Goal: Task Accomplishment & Management: Manage account settings

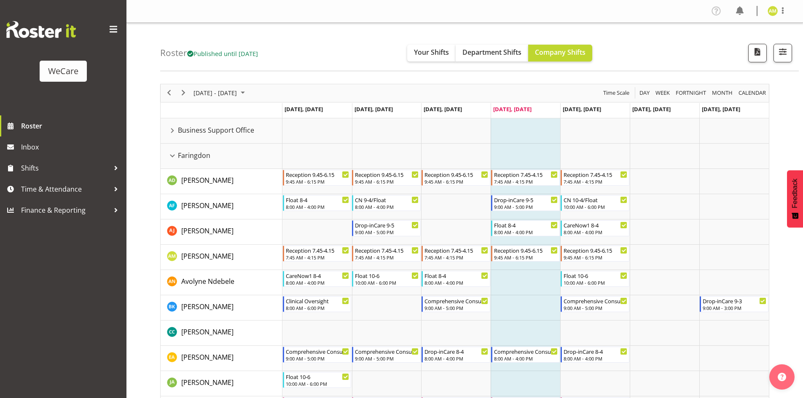
scroll to position [42, 0]
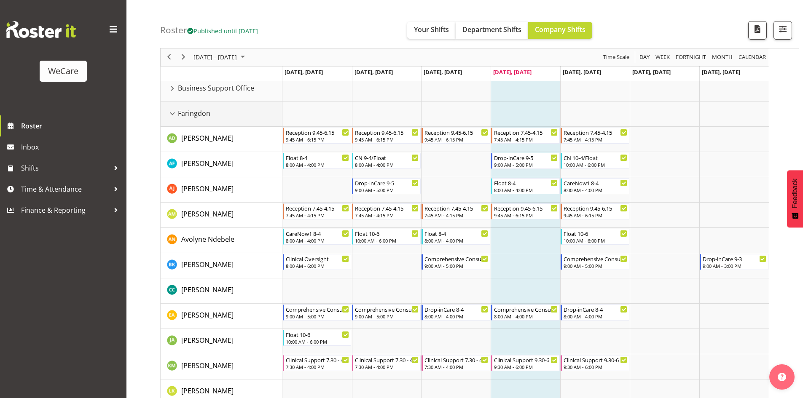
click at [173, 110] on div "Faringdon resource" at bounding box center [172, 113] width 11 height 11
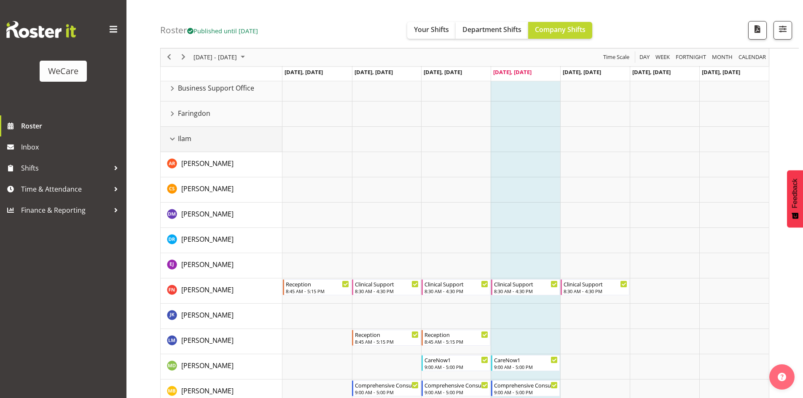
click at [170, 138] on div "Ilam resource" at bounding box center [172, 139] width 11 height 11
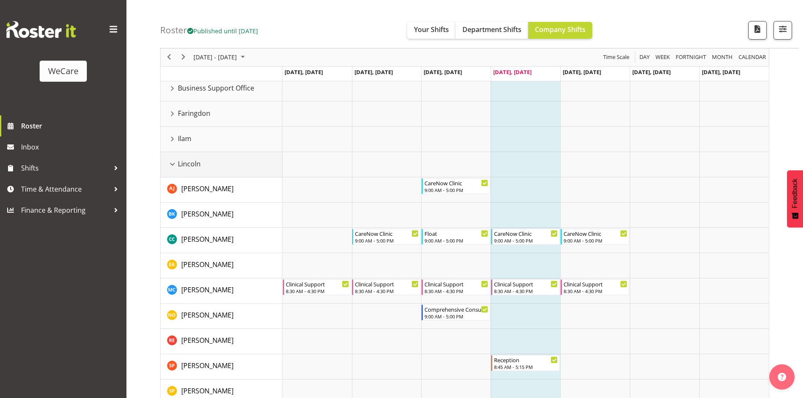
click at [171, 164] on div "Lincoln resource" at bounding box center [172, 164] width 11 height 11
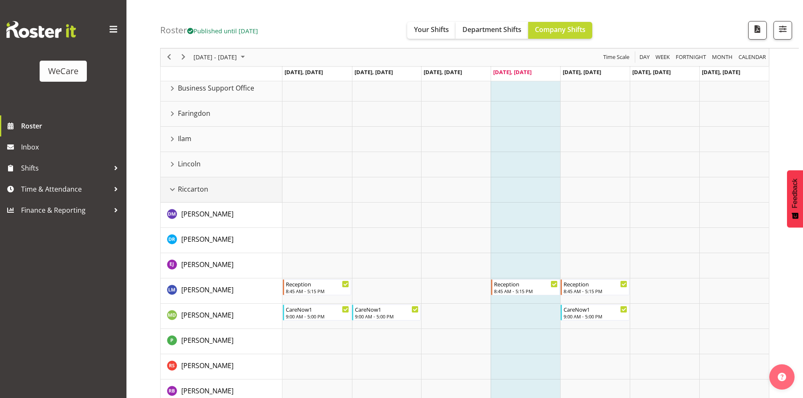
click at [172, 186] on div "Riccarton resource" at bounding box center [172, 189] width 11 height 11
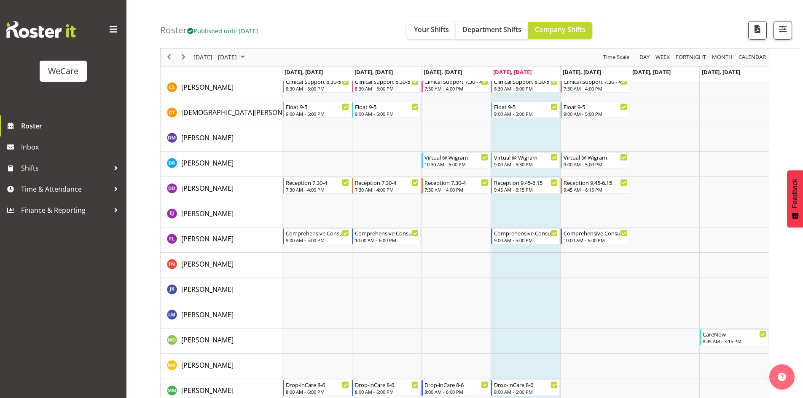
scroll to position [309, 0]
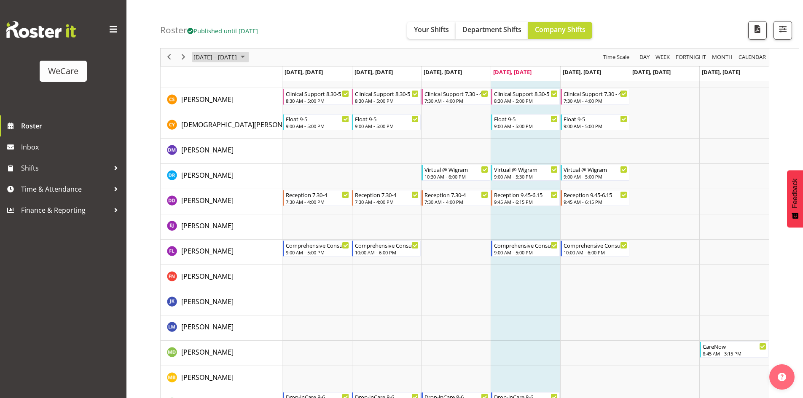
click at [238, 57] on span "[DATE] - [DATE]" at bounding box center [215, 57] width 45 height 11
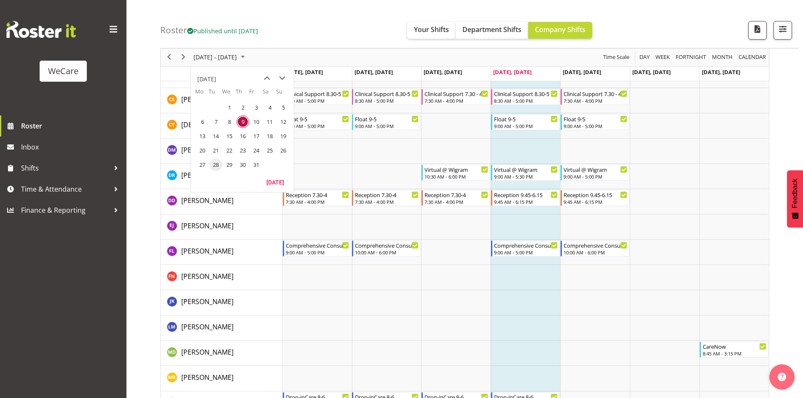
click at [218, 166] on span "28" at bounding box center [216, 165] width 13 height 13
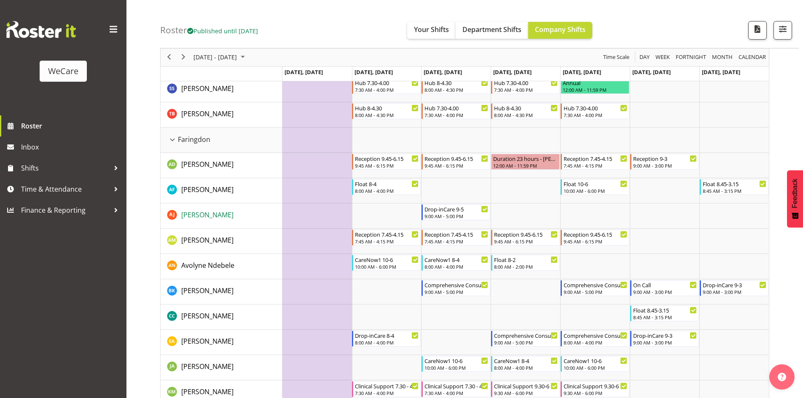
scroll to position [253, 0]
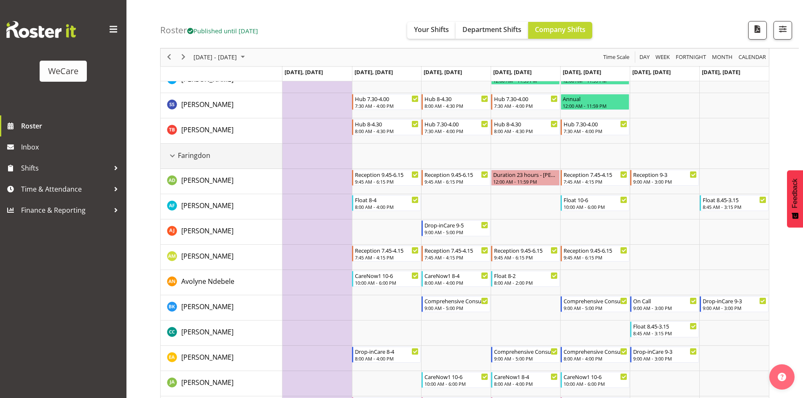
click at [169, 157] on div "Faringdon resource" at bounding box center [172, 156] width 11 height 11
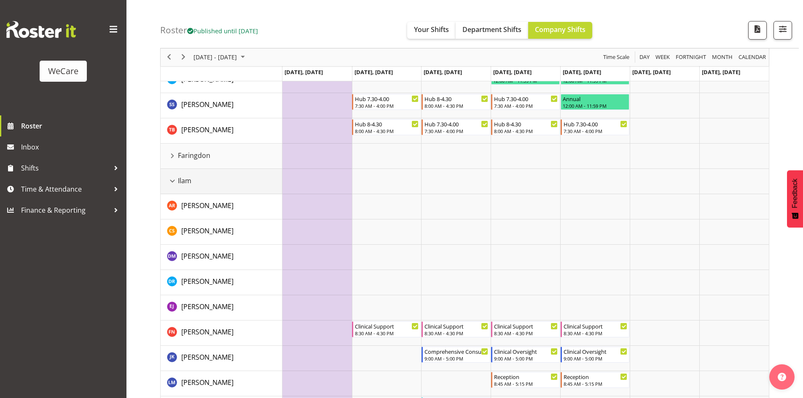
click at [171, 180] on div "Ilam resource" at bounding box center [172, 181] width 11 height 11
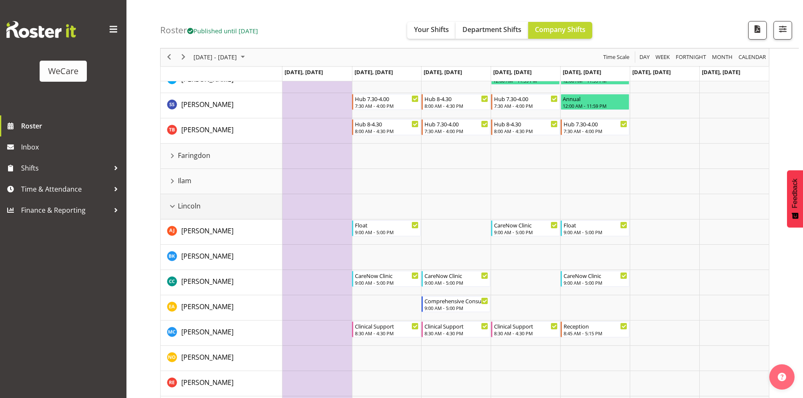
click at [173, 204] on div "Lincoln resource" at bounding box center [172, 206] width 11 height 11
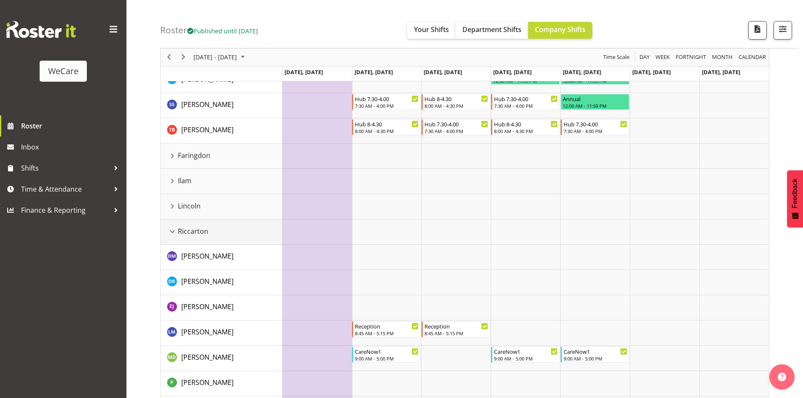
click at [171, 234] on div "Riccarton resource" at bounding box center [172, 231] width 11 height 11
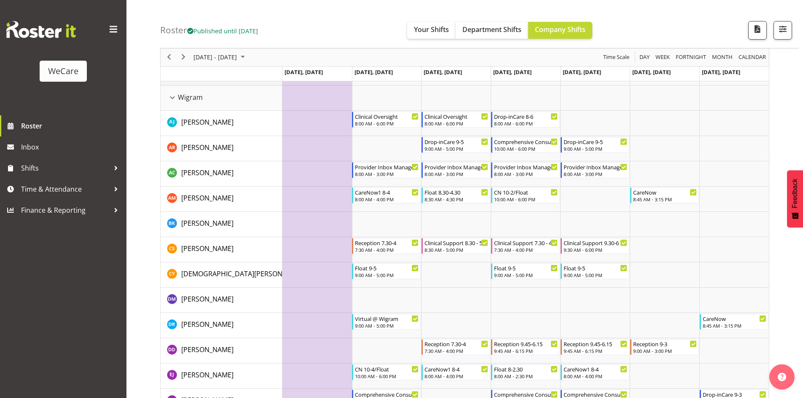
scroll to position [548, 0]
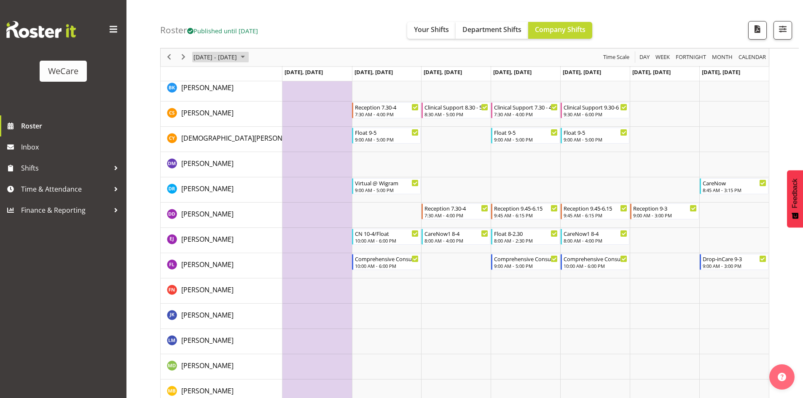
click at [237, 62] on span "[DATE] - [DATE]" at bounding box center [215, 57] width 45 height 11
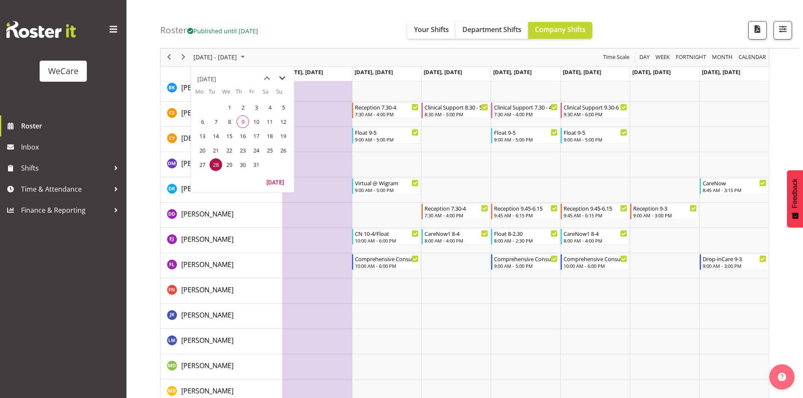
click at [282, 81] on span "next month" at bounding box center [282, 78] width 15 height 15
click at [202, 167] on span "24" at bounding box center [202, 165] width 13 height 13
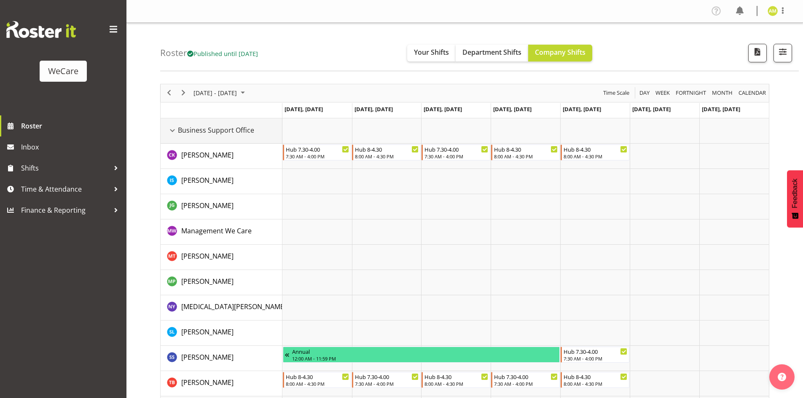
drag, startPoint x: 173, startPoint y: 131, endPoint x: 173, endPoint y: 139, distance: 8.4
click at [173, 131] on div "Business Support Office resource" at bounding box center [172, 130] width 11 height 11
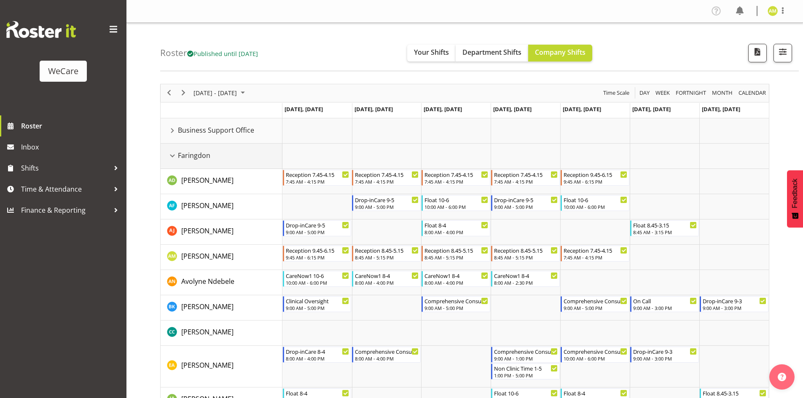
click at [172, 156] on div "Faringdon resource" at bounding box center [172, 156] width 11 height 11
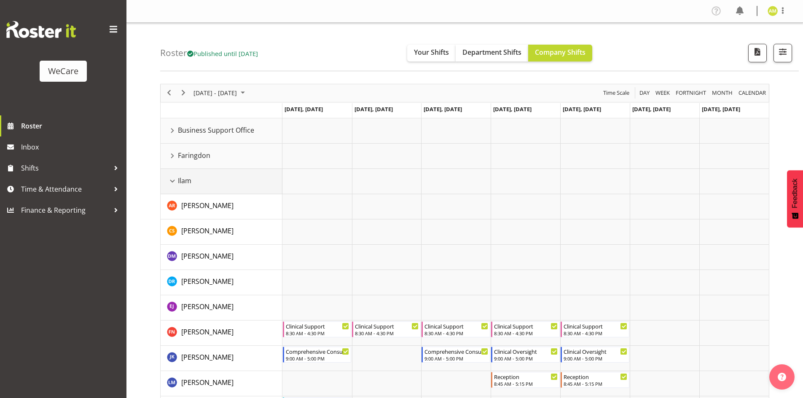
click at [172, 182] on div "Ilam resource" at bounding box center [172, 181] width 11 height 11
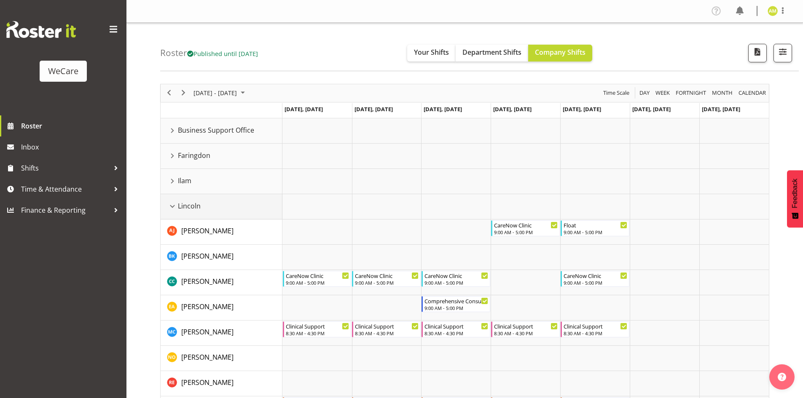
click at [174, 206] on div "Lincoln resource" at bounding box center [172, 206] width 11 height 11
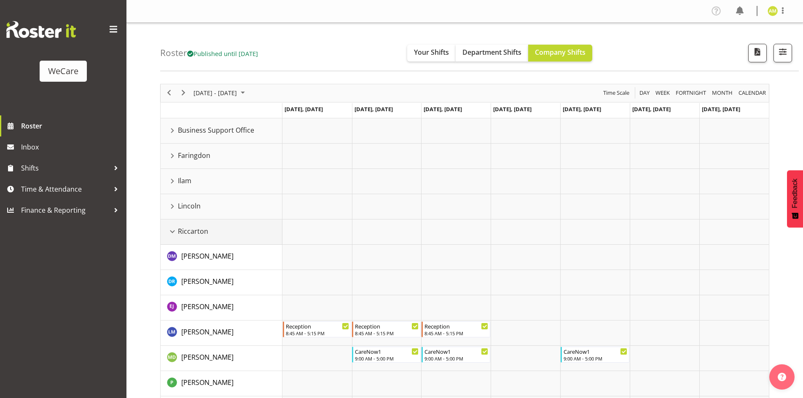
click at [173, 230] on div "Riccarton resource" at bounding box center [172, 231] width 11 height 11
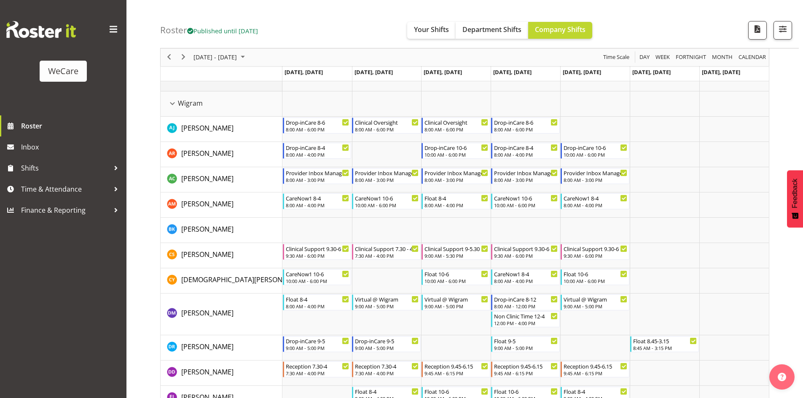
scroll to position [169, 0]
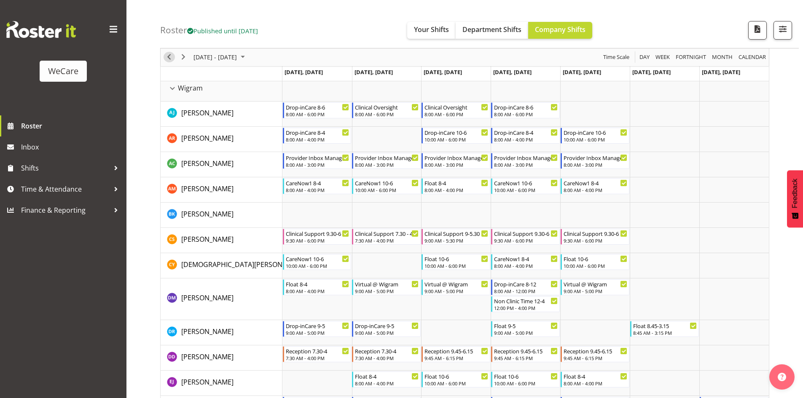
click at [171, 57] on span "Previous" at bounding box center [169, 57] width 10 height 11
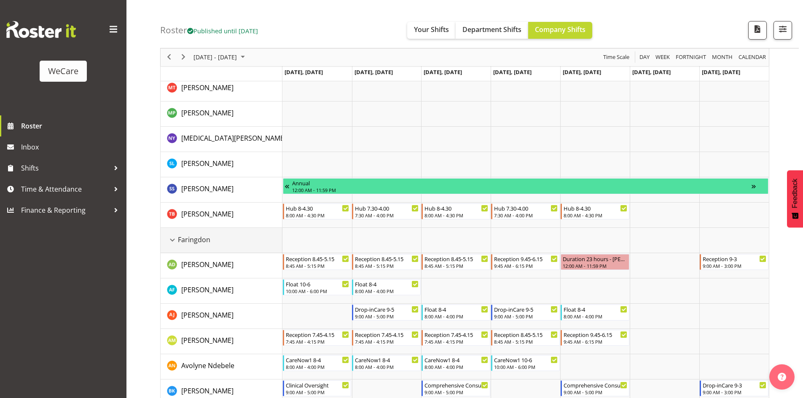
click at [173, 239] on div "Faringdon resource" at bounding box center [172, 240] width 11 height 11
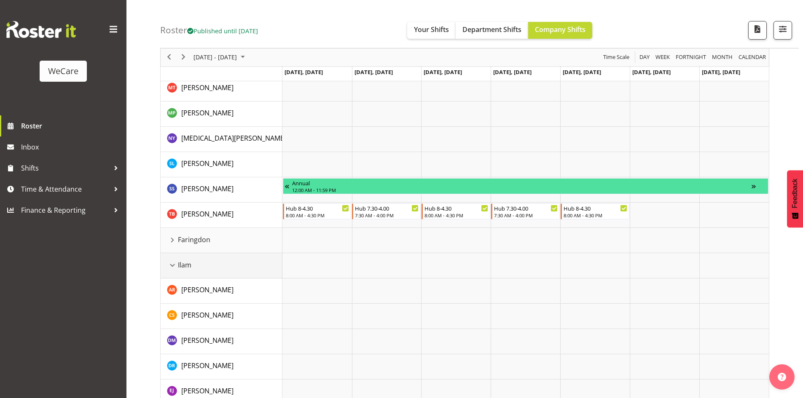
click at [171, 263] on div "Ilam resource" at bounding box center [172, 265] width 11 height 11
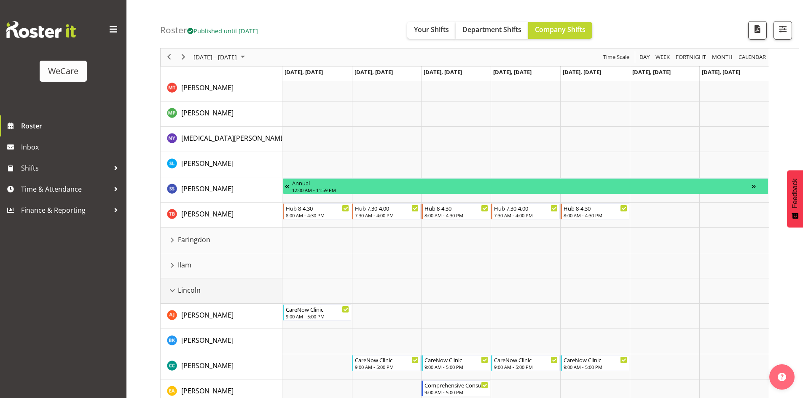
click at [169, 286] on div "Lincoln resource" at bounding box center [172, 290] width 11 height 11
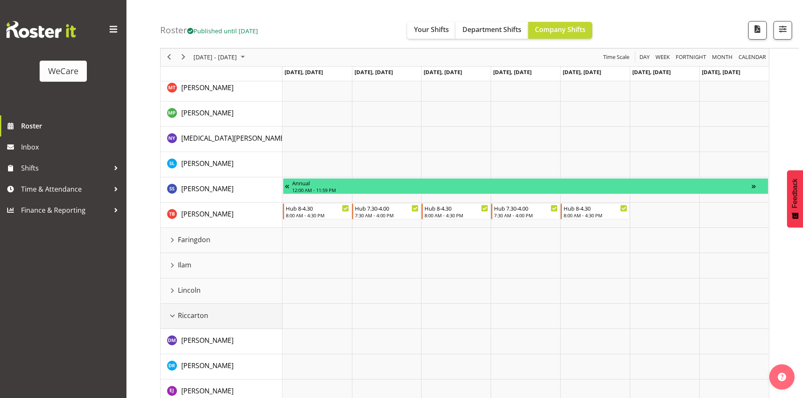
click at [168, 315] on div "Riccarton resource" at bounding box center [172, 316] width 11 height 11
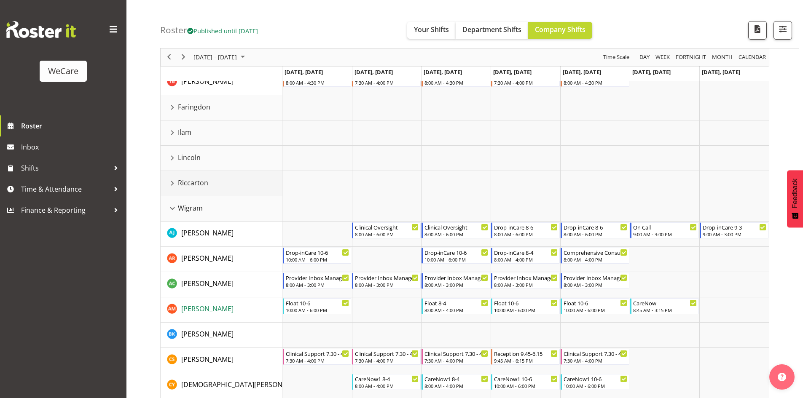
scroll to position [295, 0]
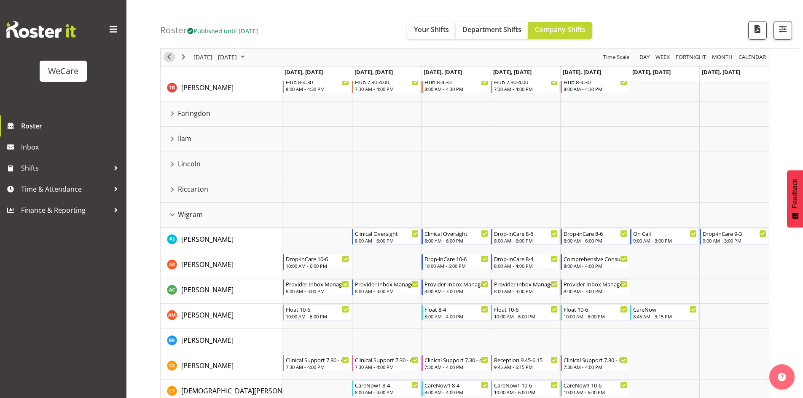
click at [168, 60] on span "Previous" at bounding box center [169, 57] width 10 height 11
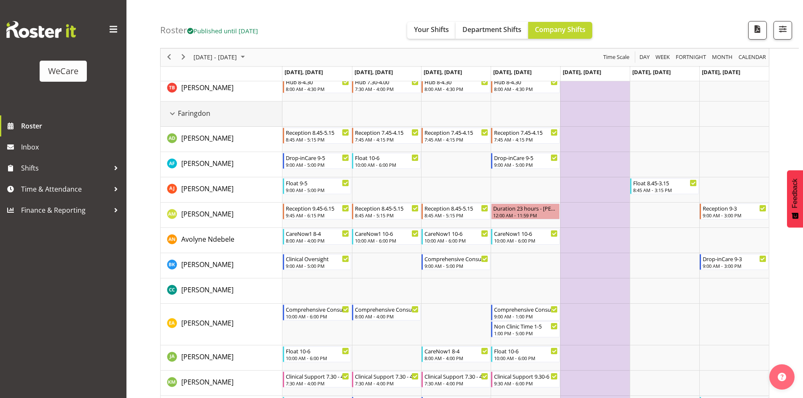
click at [173, 116] on div "Faringdon resource" at bounding box center [172, 113] width 11 height 11
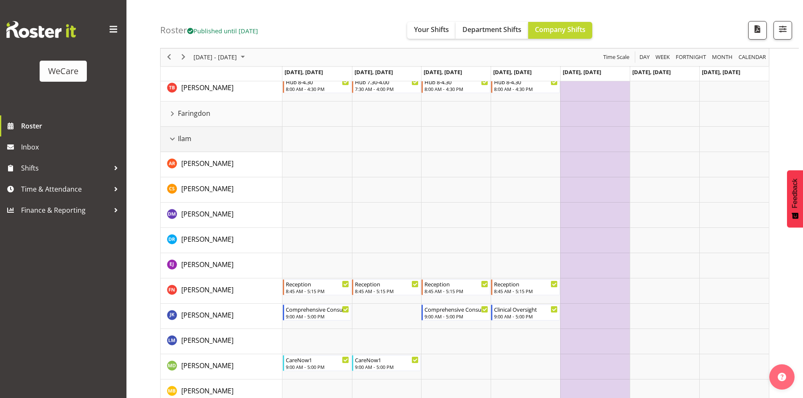
click at [169, 140] on div "Ilam resource" at bounding box center [172, 139] width 11 height 11
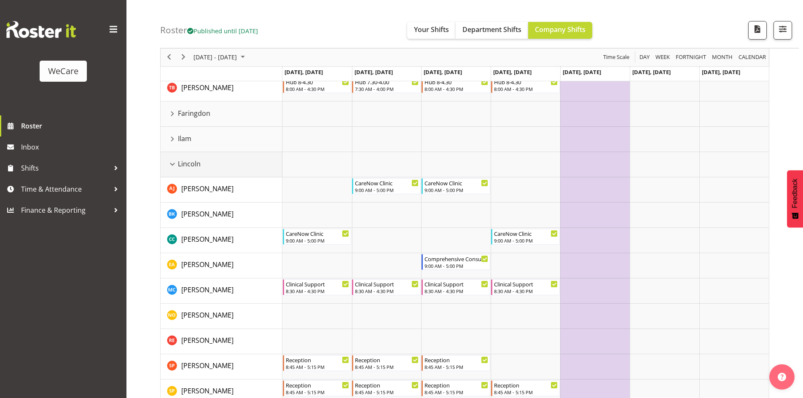
click at [168, 164] on div "Lincoln resource" at bounding box center [172, 164] width 11 height 11
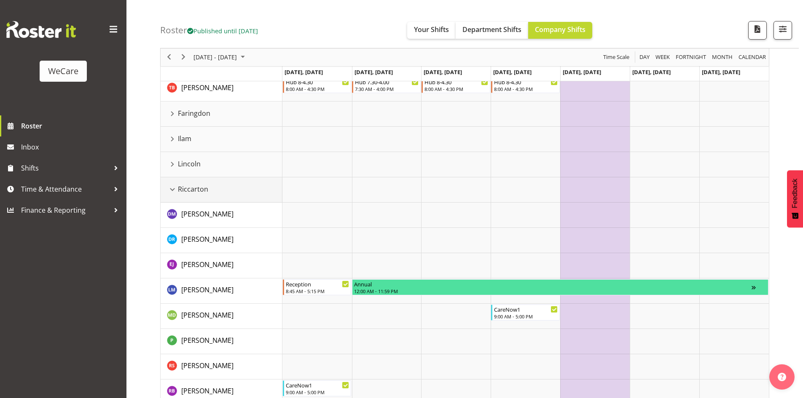
click at [171, 188] on div "Riccarton resource" at bounding box center [172, 189] width 11 height 11
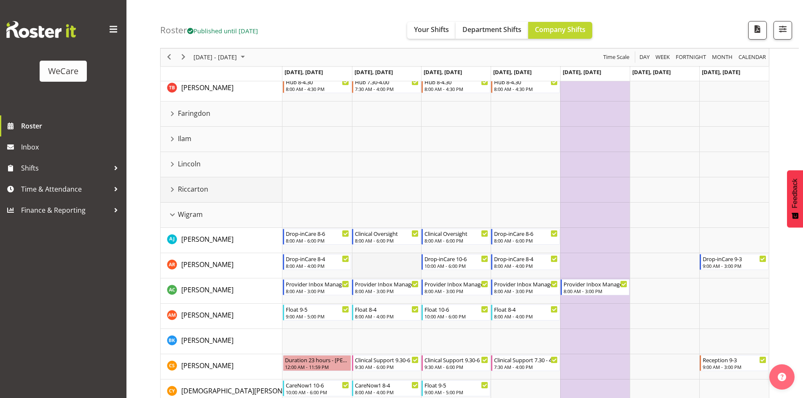
scroll to position [506, 0]
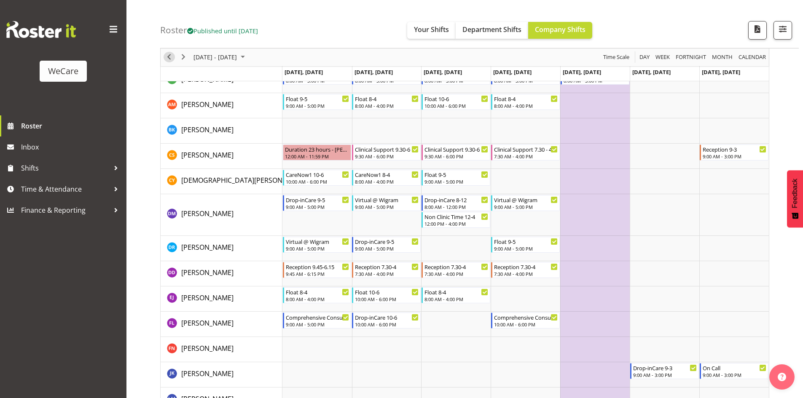
click at [167, 59] on span "Previous" at bounding box center [169, 57] width 10 height 11
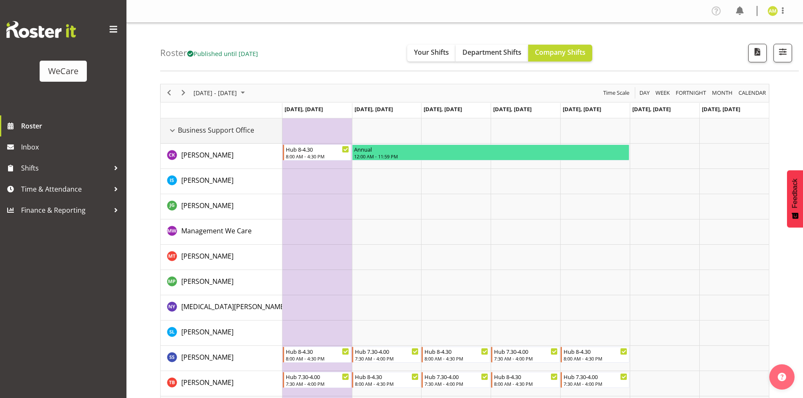
click at [177, 132] on div "Business Support Office resource" at bounding box center [172, 130] width 11 height 11
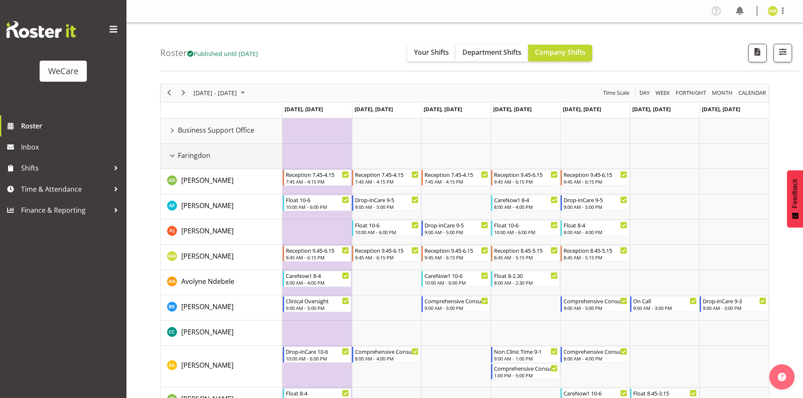
click at [176, 154] on div "Faringdon resource" at bounding box center [172, 156] width 11 height 11
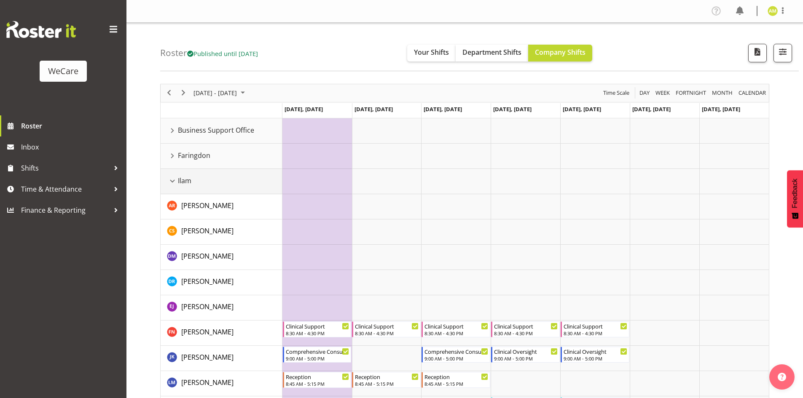
click at [170, 176] on div "Ilam resource" at bounding box center [172, 181] width 11 height 11
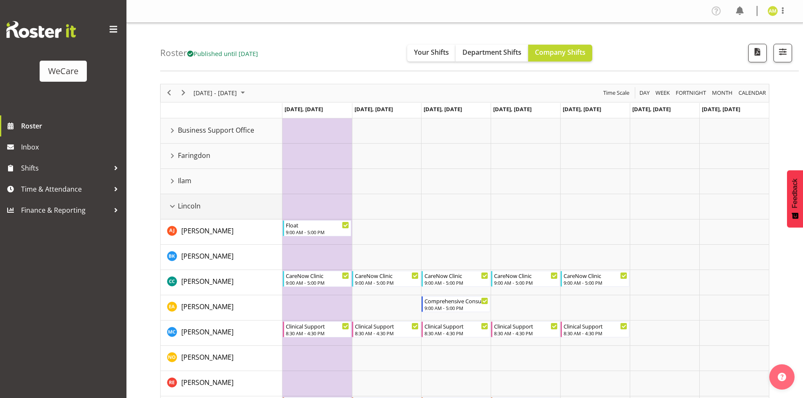
click at [170, 205] on div "Lincoln resource" at bounding box center [172, 206] width 11 height 11
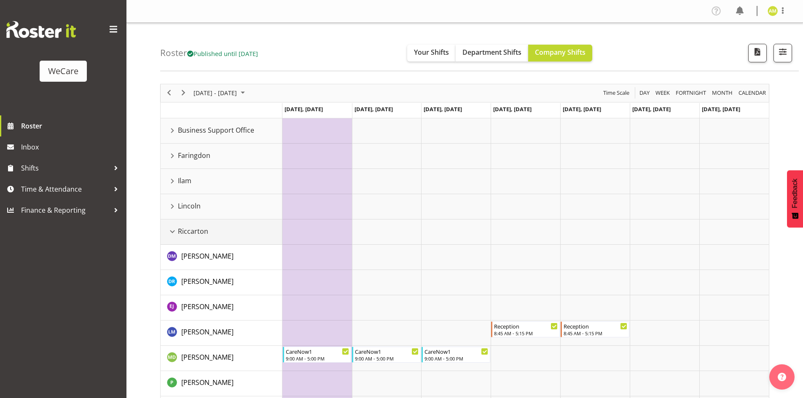
click at [170, 231] on div "Riccarton resource" at bounding box center [172, 231] width 11 height 11
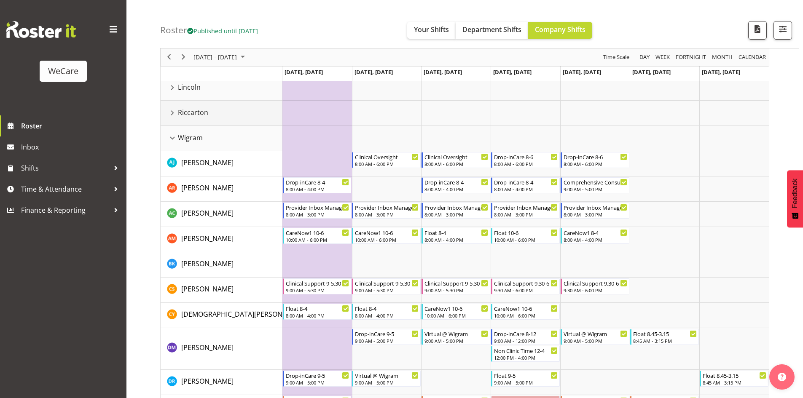
scroll to position [126, 0]
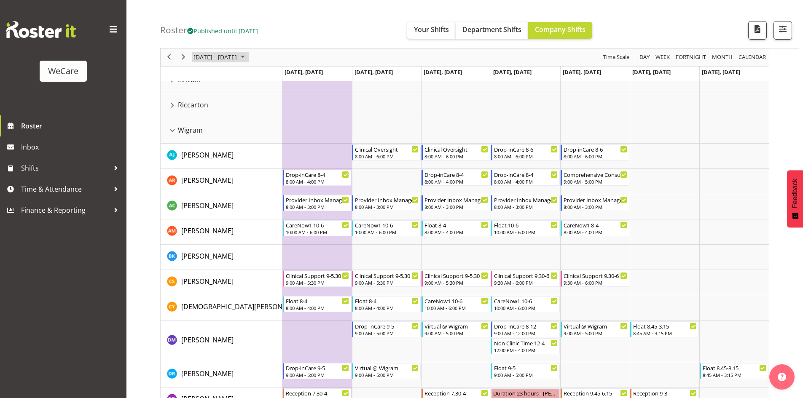
click at [206, 55] on span "[DATE] - [DATE]" at bounding box center [215, 57] width 45 height 11
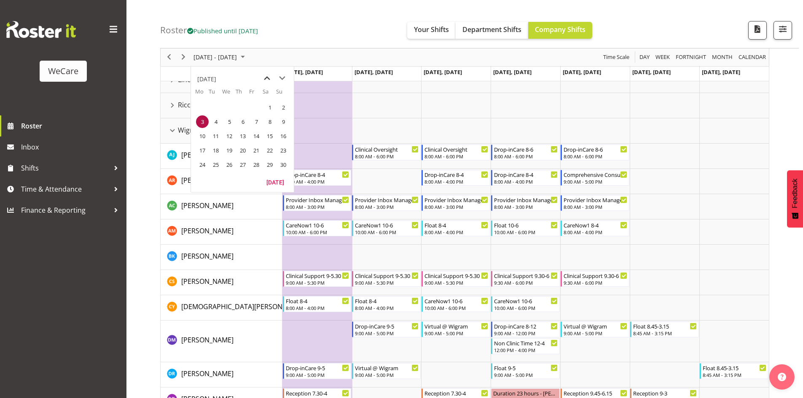
click at [266, 80] on span "previous month" at bounding box center [267, 78] width 15 height 15
click at [205, 161] on span "27" at bounding box center [202, 165] width 13 height 13
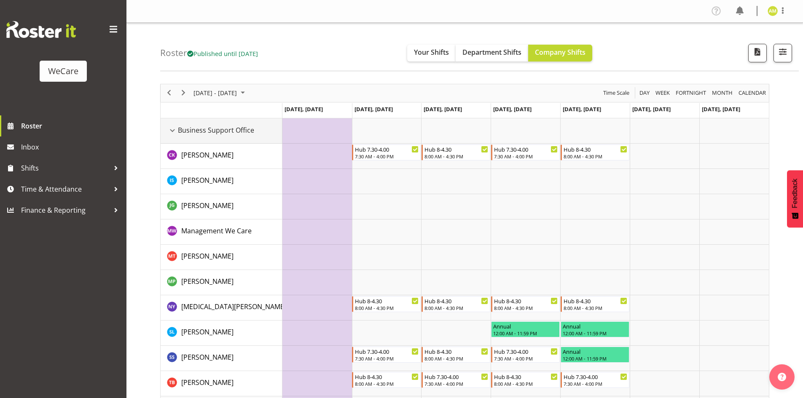
drag, startPoint x: 173, startPoint y: 134, endPoint x: 174, endPoint y: 145, distance: 11.4
click at [173, 134] on div "Business Support Office resource" at bounding box center [172, 130] width 11 height 11
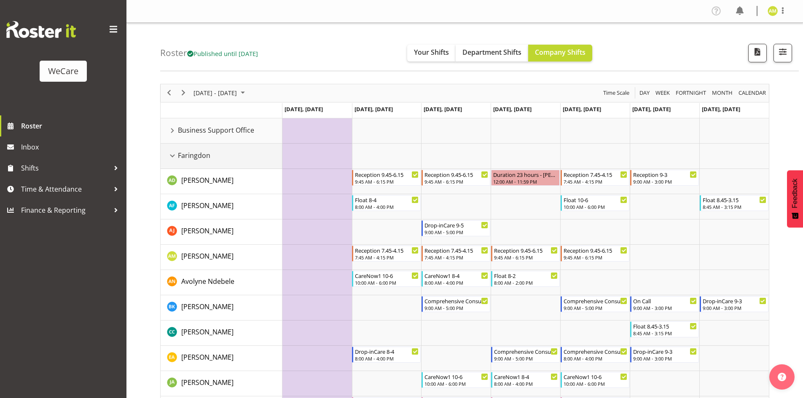
click at [172, 155] on div "Faringdon resource" at bounding box center [172, 156] width 11 height 11
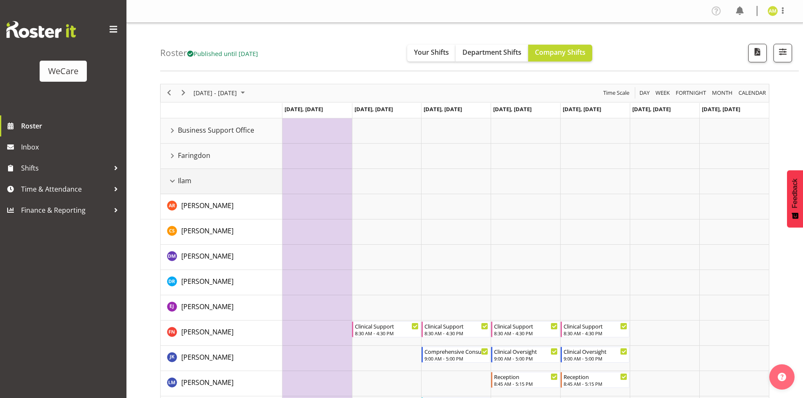
click at [171, 178] on div "Ilam resource" at bounding box center [172, 181] width 11 height 11
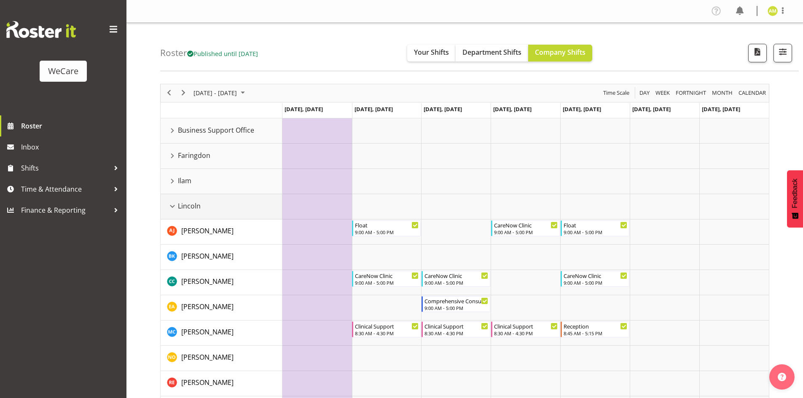
click at [171, 204] on div "Lincoln resource" at bounding box center [172, 206] width 11 height 11
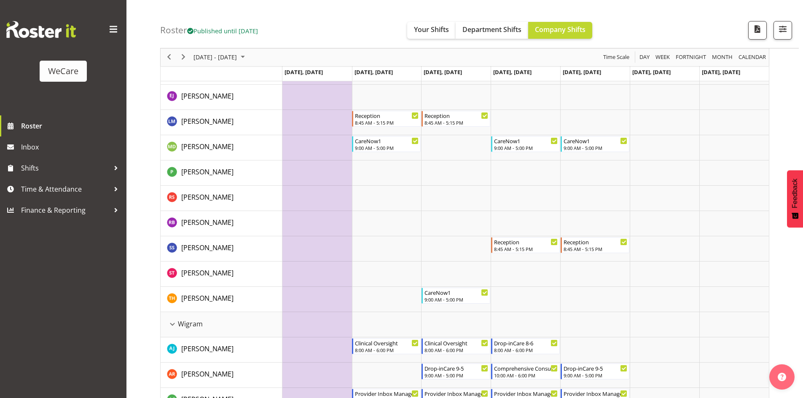
scroll to position [42, 0]
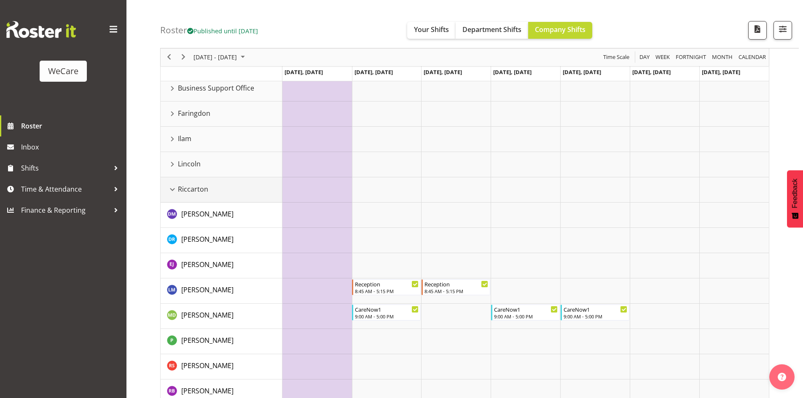
click at [170, 189] on div "Riccarton resource" at bounding box center [172, 189] width 11 height 11
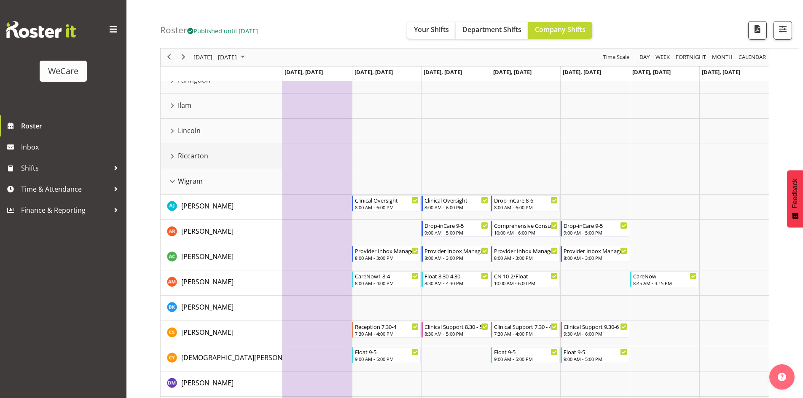
scroll to position [72, 0]
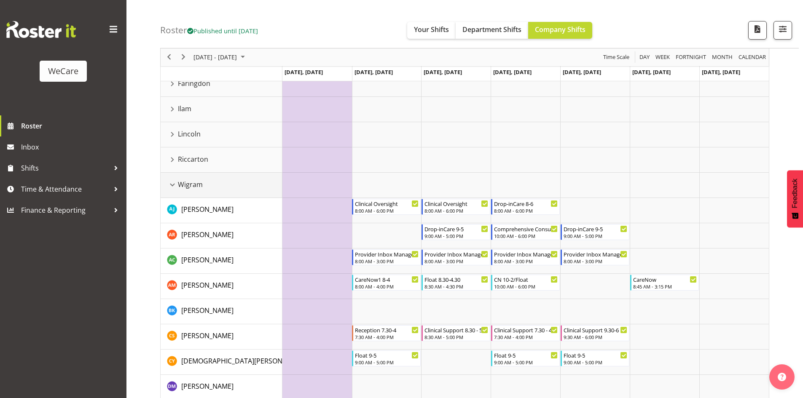
click at [171, 187] on div "Wigram resource" at bounding box center [172, 185] width 11 height 11
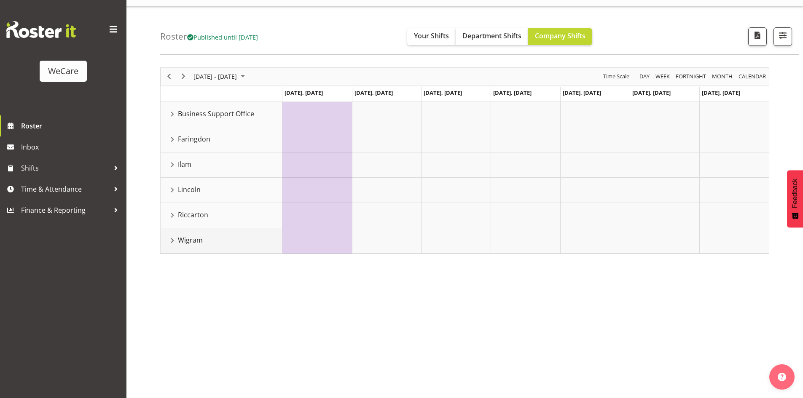
scroll to position [16, 0]
click at [174, 163] on div "Ilam resource" at bounding box center [172, 164] width 11 height 11
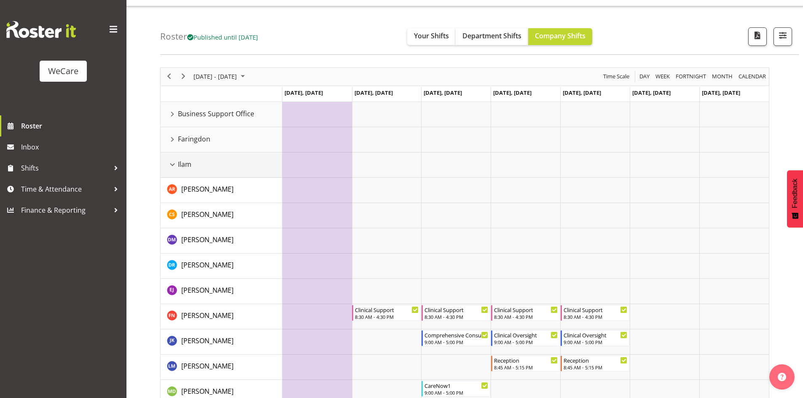
click at [177, 163] on div "Ilam resource" at bounding box center [172, 164] width 11 height 11
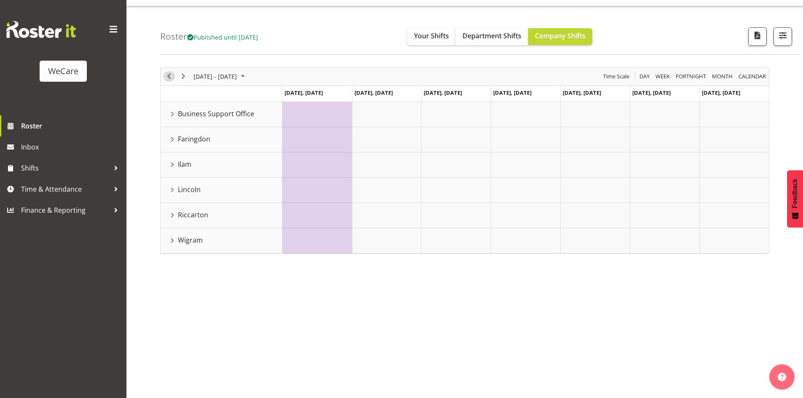
click at [169, 77] on span "Previous" at bounding box center [169, 76] width 10 height 11
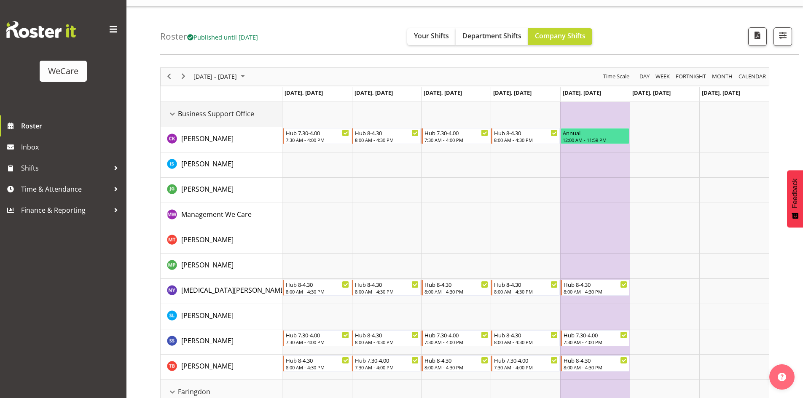
click at [167, 117] on div "Business Support Office resource" at bounding box center [172, 114] width 11 height 11
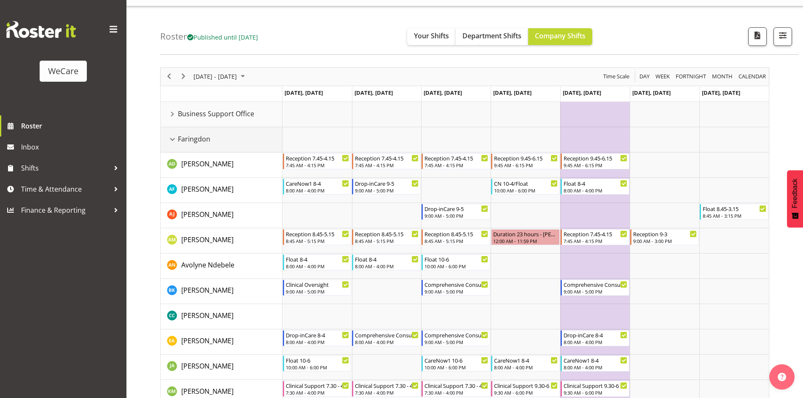
click at [175, 140] on div "Faringdon resource" at bounding box center [172, 139] width 11 height 11
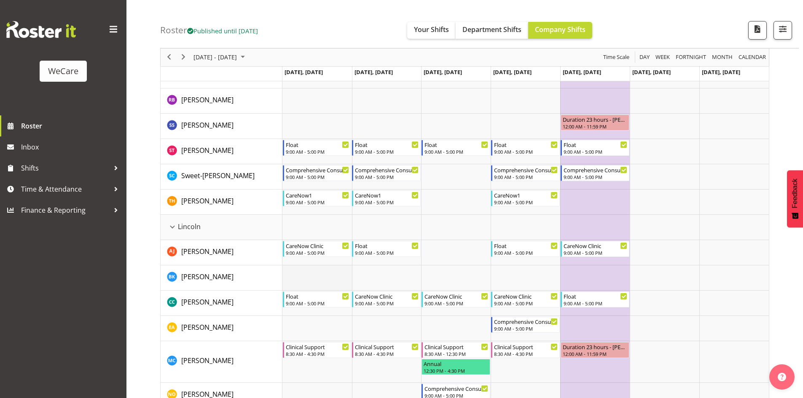
scroll to position [438, 0]
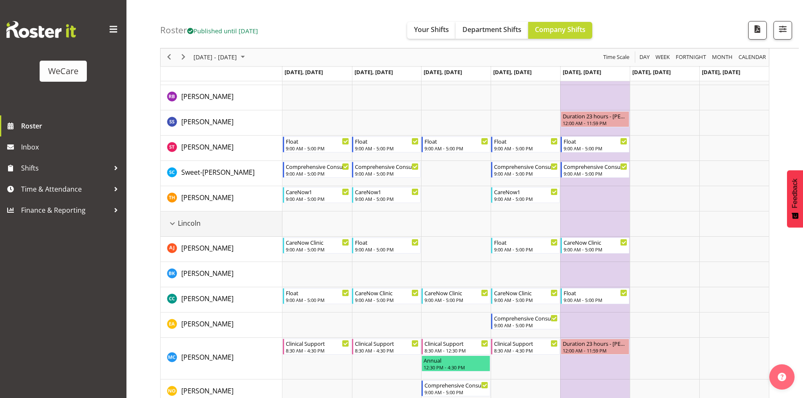
click at [170, 225] on div "Lincoln resource" at bounding box center [172, 223] width 11 height 11
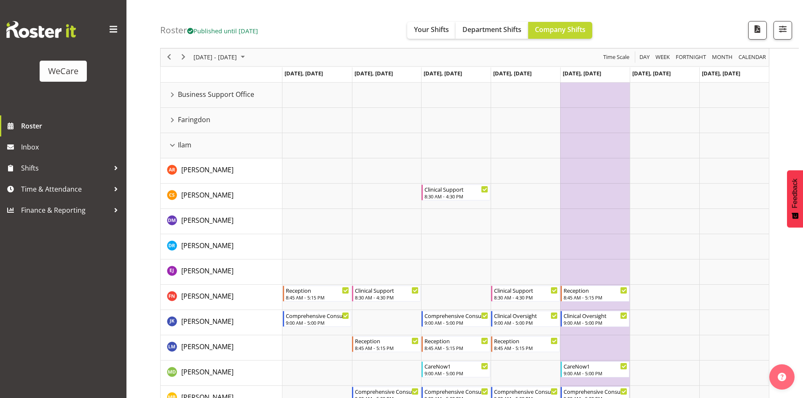
scroll to position [16, 0]
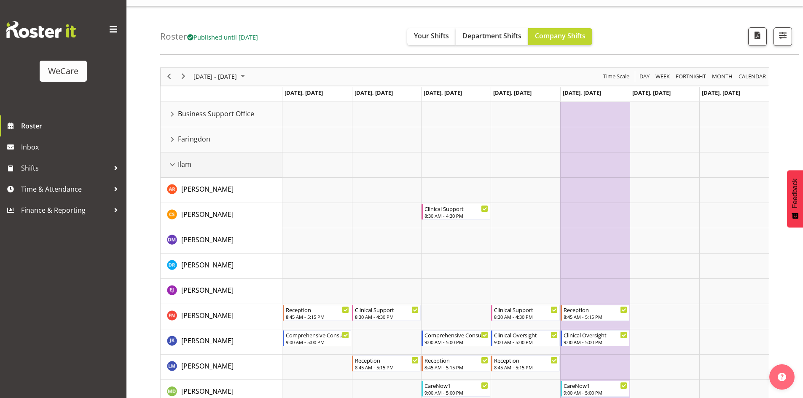
click at [173, 164] on div "Ilam resource" at bounding box center [172, 164] width 11 height 11
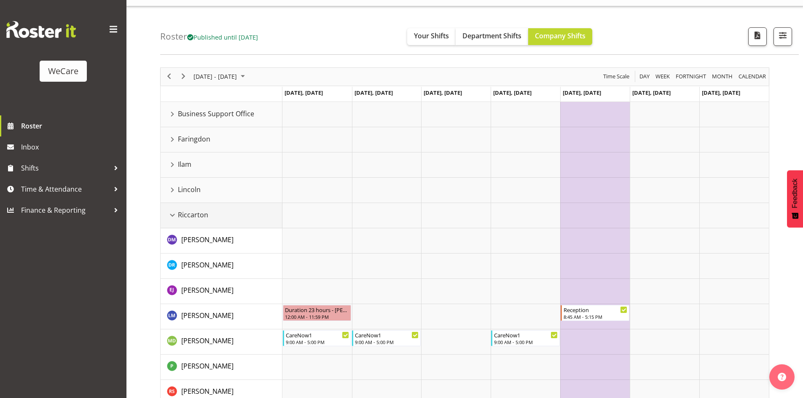
click at [171, 216] on div "Riccarton resource" at bounding box center [172, 215] width 11 height 11
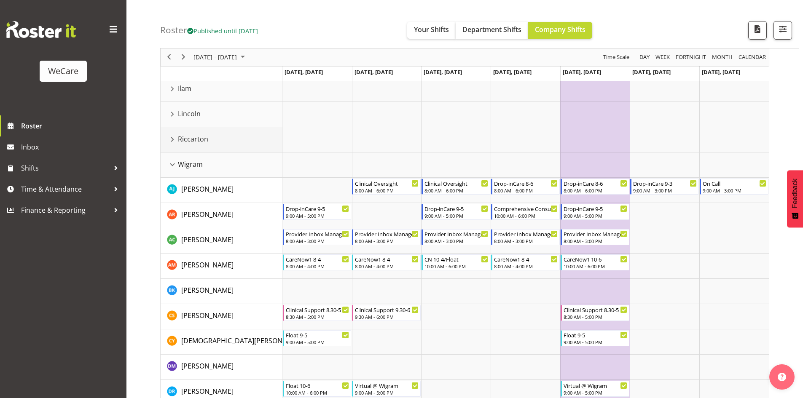
scroll to position [56, 0]
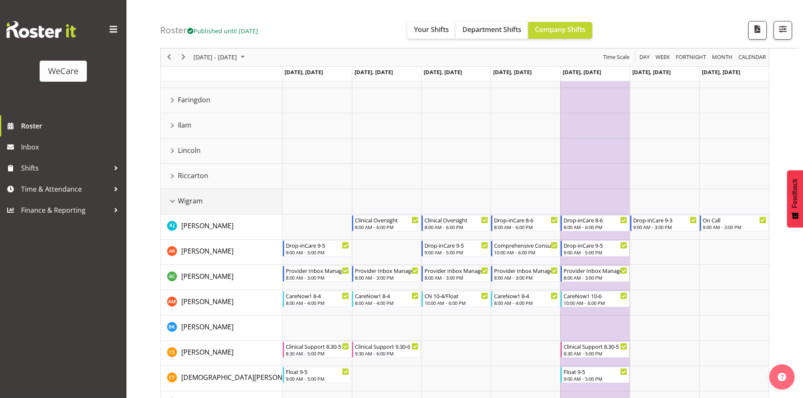
click at [174, 204] on div "Wigram resource" at bounding box center [172, 201] width 11 height 11
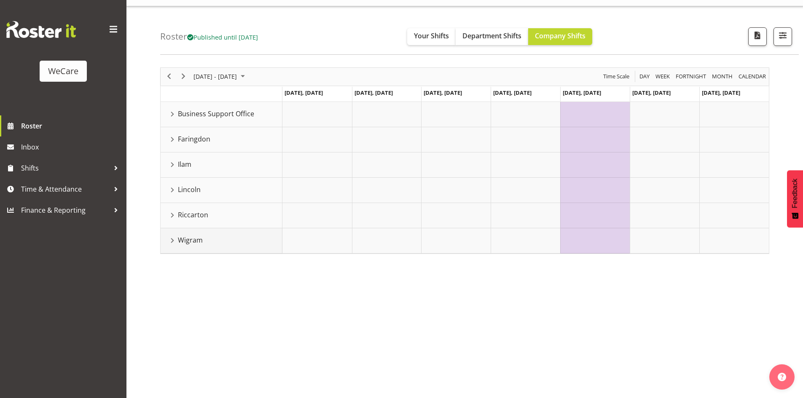
scroll to position [16, 0]
click at [220, 84] on div "[DATE] - [DATE]" at bounding box center [220, 77] width 59 height 18
click at [244, 139] on span "9" at bounding box center [243, 141] width 13 height 13
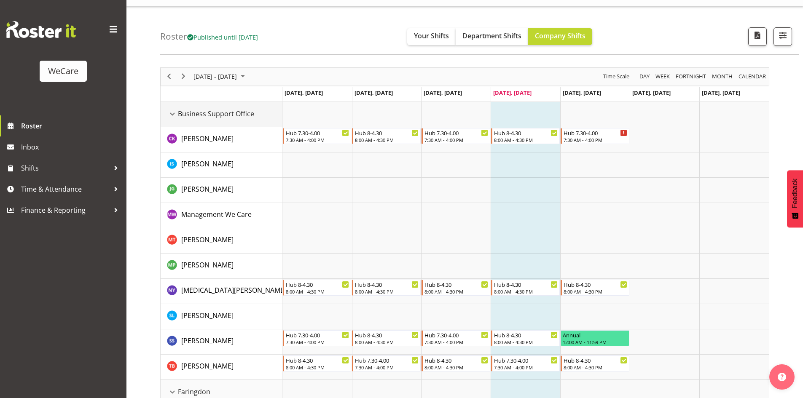
click at [168, 118] on div "Business Support Office resource" at bounding box center [172, 114] width 11 height 11
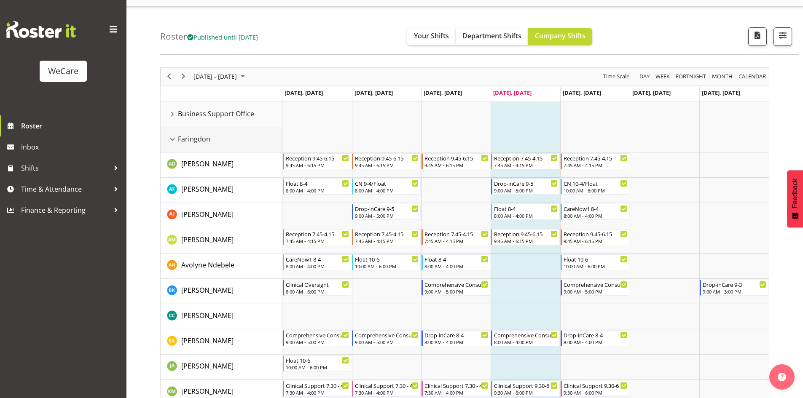
click at [174, 140] on div "Faringdon resource" at bounding box center [172, 139] width 11 height 11
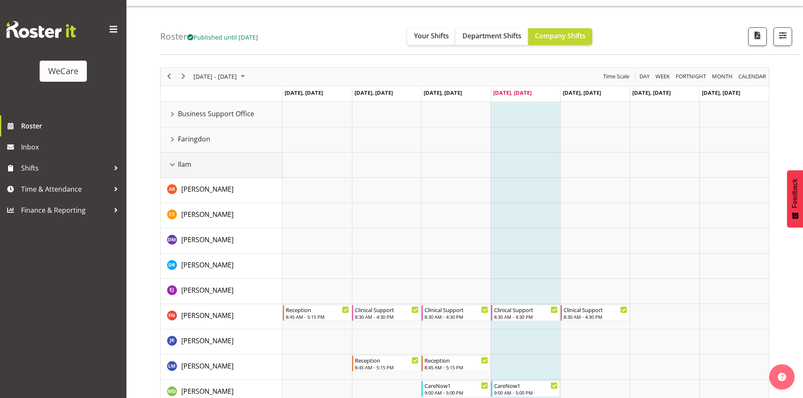
click at [174, 164] on div "Ilam resource" at bounding box center [172, 164] width 11 height 11
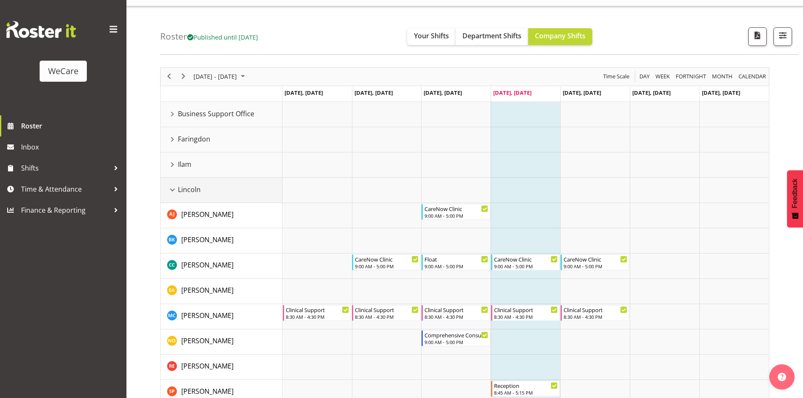
click at [172, 189] on div "Lincoln resource" at bounding box center [172, 190] width 11 height 11
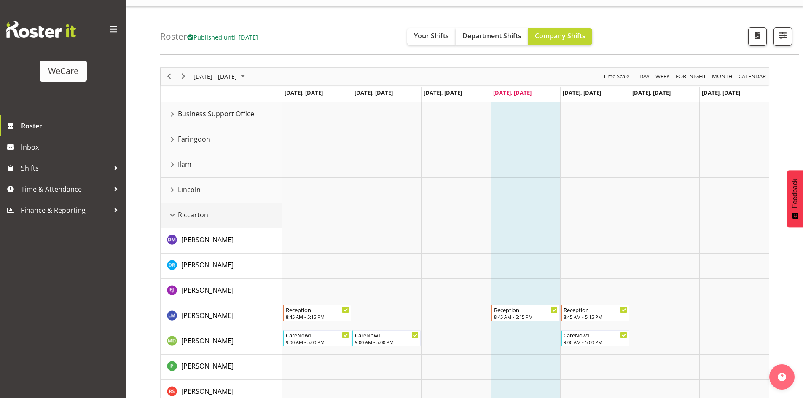
click at [173, 215] on div "Riccarton resource" at bounding box center [172, 215] width 11 height 11
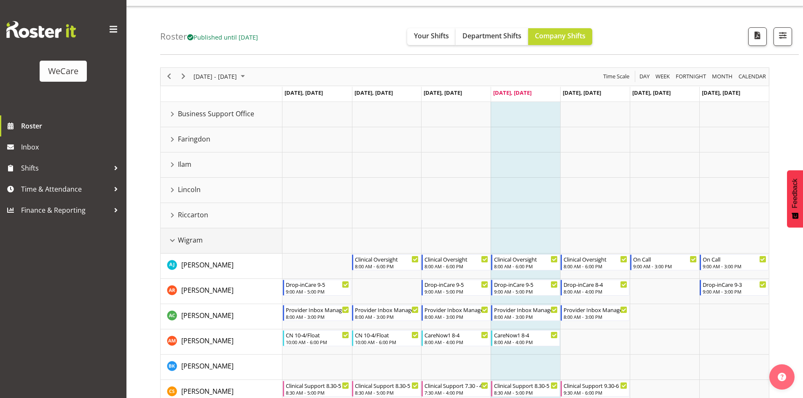
click at [172, 239] on div "Wigram resource" at bounding box center [172, 240] width 11 height 11
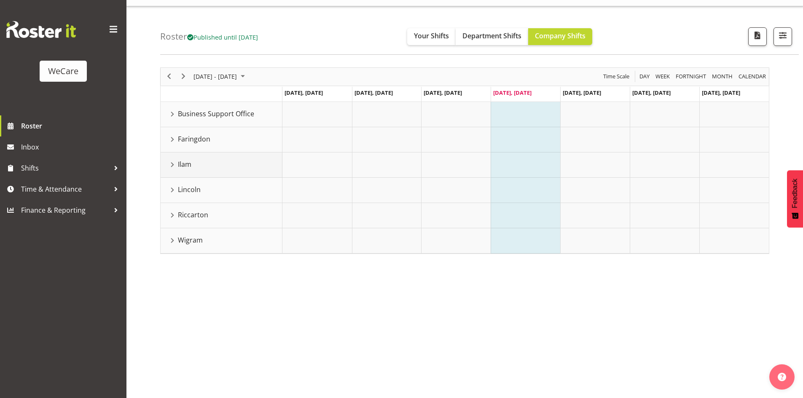
click at [172, 167] on div "Ilam resource" at bounding box center [172, 164] width 11 height 11
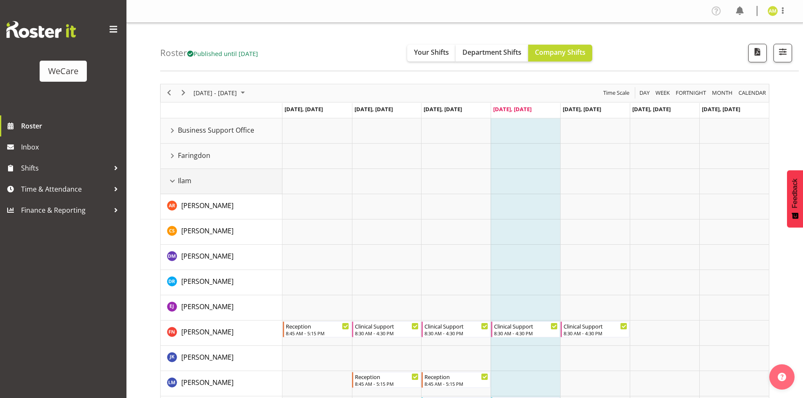
click at [173, 182] on div "Ilam resource" at bounding box center [172, 181] width 11 height 11
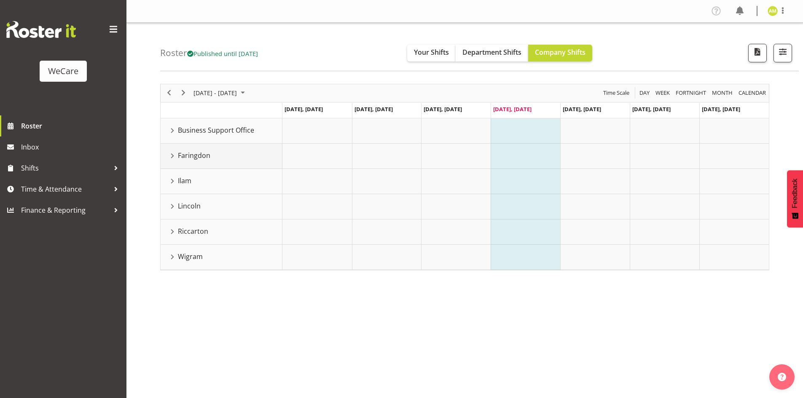
click at [172, 159] on div "Faringdon resource" at bounding box center [172, 156] width 11 height 11
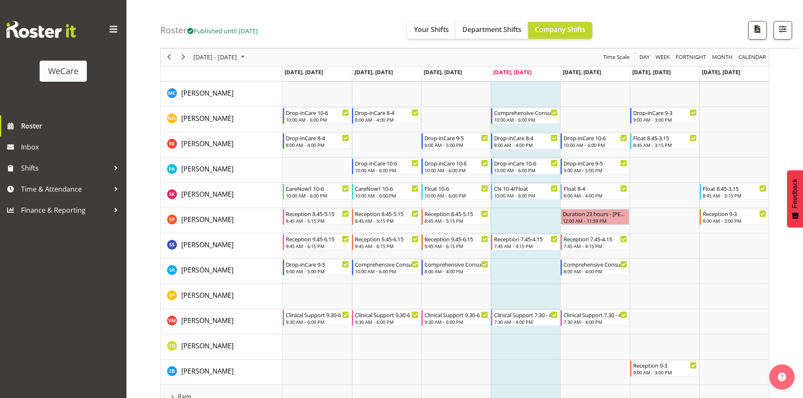
scroll to position [379, 0]
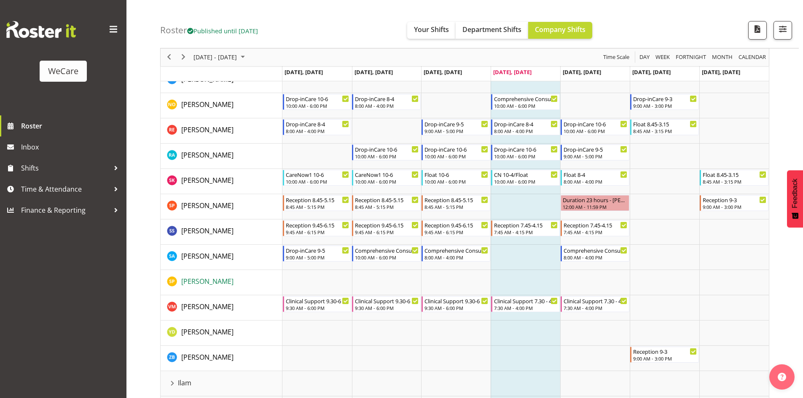
click at [231, 283] on span "[PERSON_NAME]" at bounding box center [207, 281] width 52 height 9
click at [485, 37] on button "Department Shifts" at bounding box center [492, 30] width 73 height 17
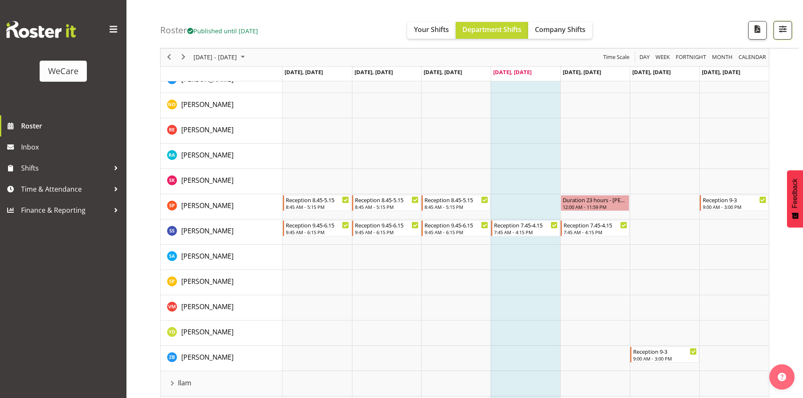
click at [781, 33] on span "button" at bounding box center [782, 29] width 11 height 11
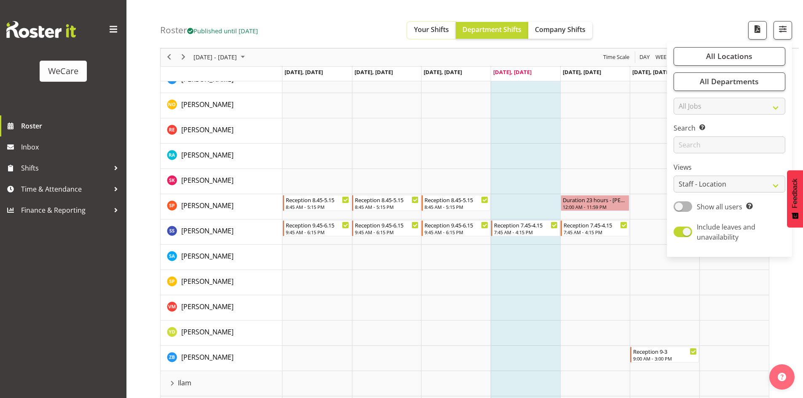
click at [446, 39] on div "Roster Published until [DATE] Your Shifts Department Shifts Company Shifts All …" at bounding box center [479, 24] width 639 height 48
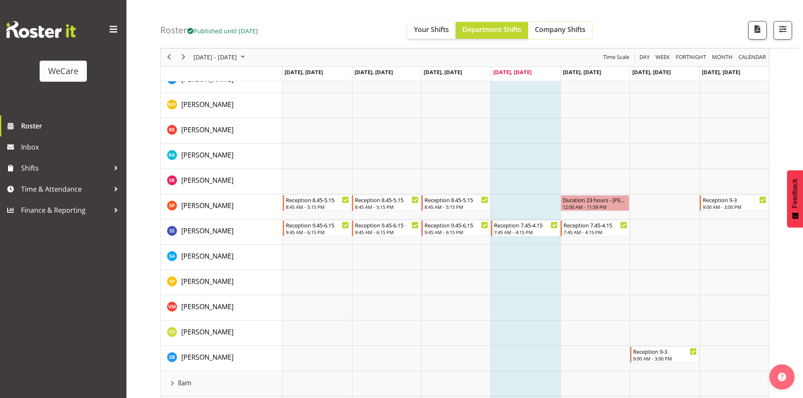
click at [551, 25] on span "Company Shifts" at bounding box center [560, 29] width 51 height 9
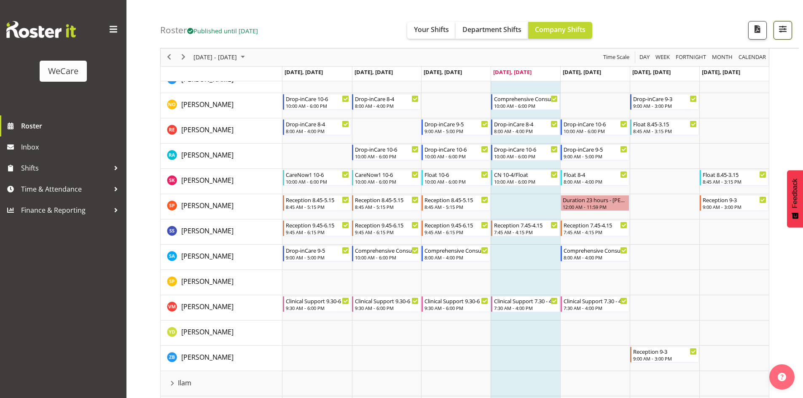
click at [783, 27] on span "button" at bounding box center [782, 29] width 11 height 11
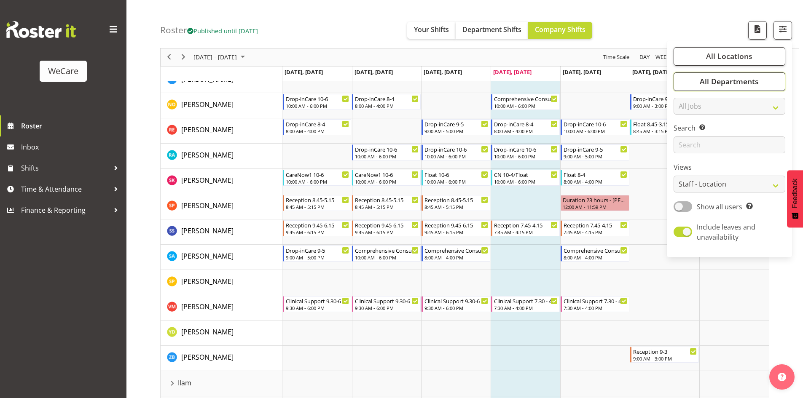
click at [772, 86] on button "All Departments" at bounding box center [730, 82] width 112 height 19
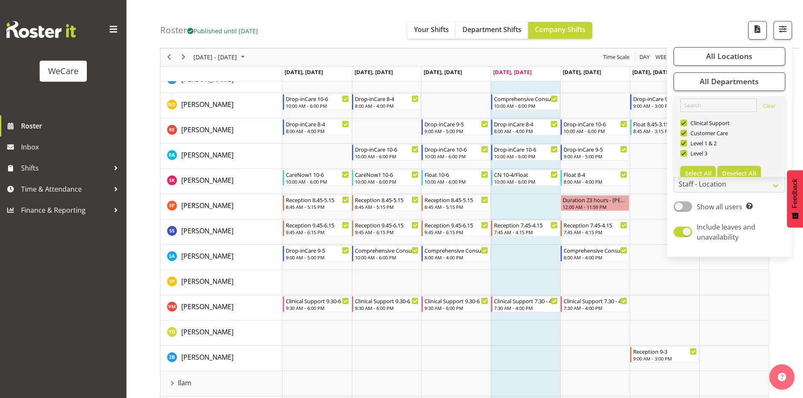
click at [742, 171] on span "Deselect All" at bounding box center [739, 173] width 34 height 8
checkbox input "false"
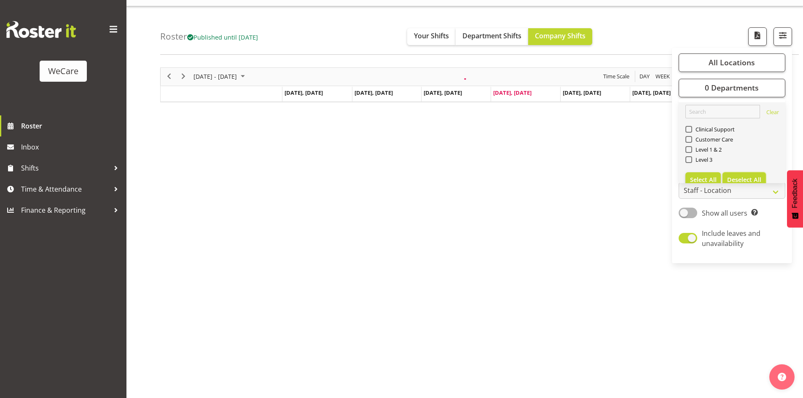
scroll to position [13, 0]
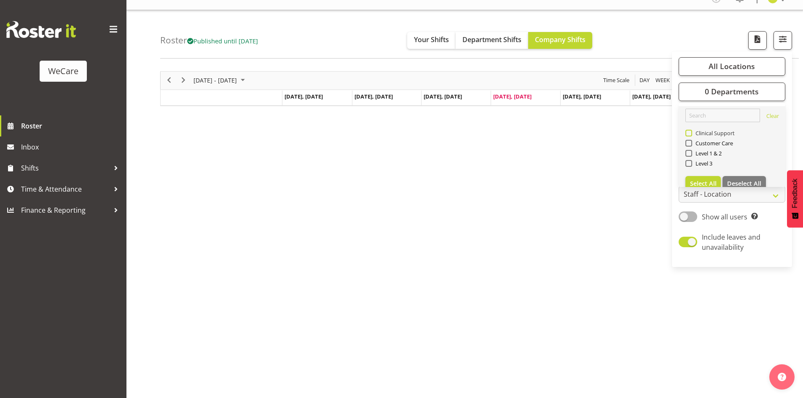
click at [691, 134] on span at bounding box center [689, 133] width 7 height 7
click at [691, 134] on input "Clinical Support" at bounding box center [688, 132] width 5 height 5
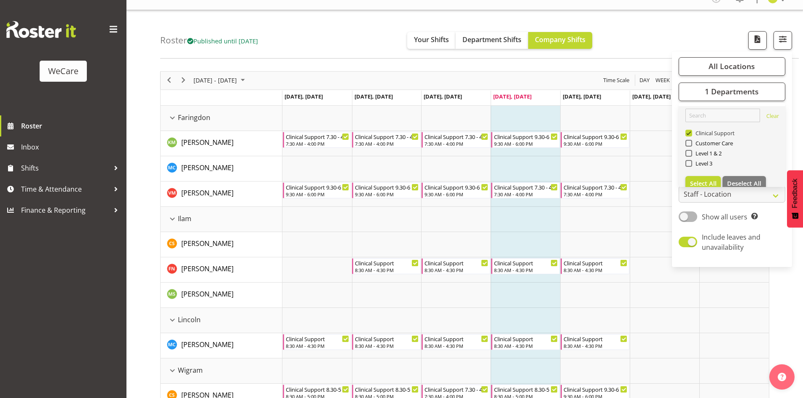
click at [691, 134] on span at bounding box center [689, 133] width 7 height 7
click at [691, 134] on input "Clinical Support" at bounding box center [688, 132] width 5 height 5
checkbox input "false"
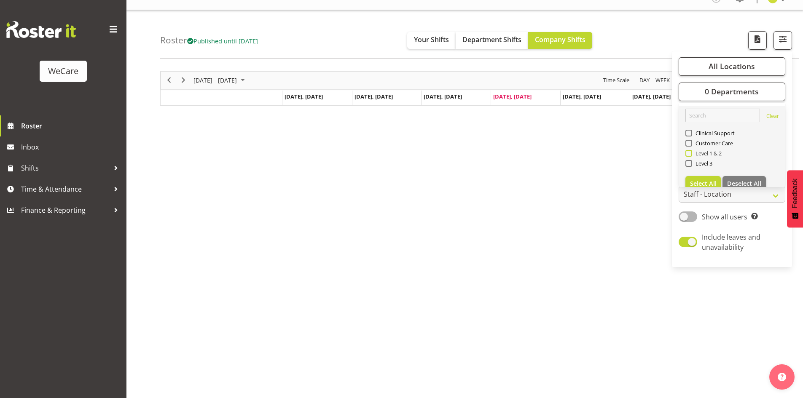
click at [687, 153] on span at bounding box center [689, 153] width 7 height 7
click at [687, 153] on input "Level 1 & 2" at bounding box center [688, 153] width 5 height 5
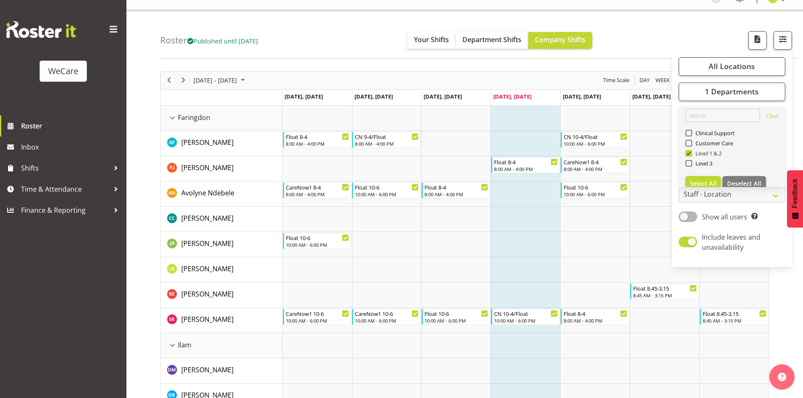
click at [687, 153] on span at bounding box center [689, 153] width 7 height 7
click at [687, 153] on input "Level 1 & 2" at bounding box center [688, 153] width 5 height 5
checkbox input "false"
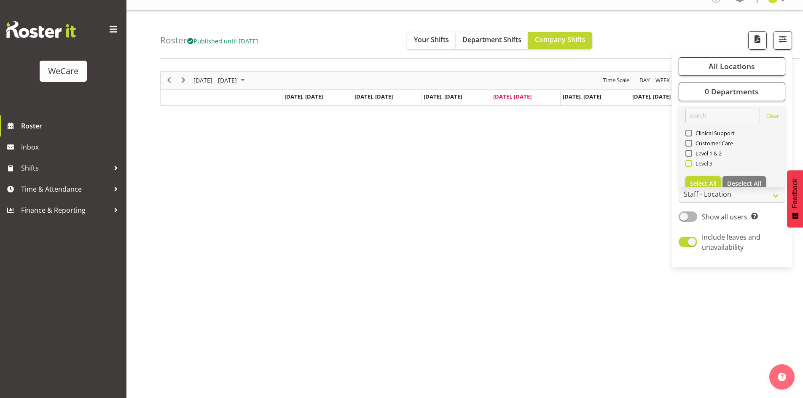
click at [688, 165] on span at bounding box center [689, 163] width 7 height 7
click at [688, 165] on input "Level 3" at bounding box center [688, 163] width 5 height 5
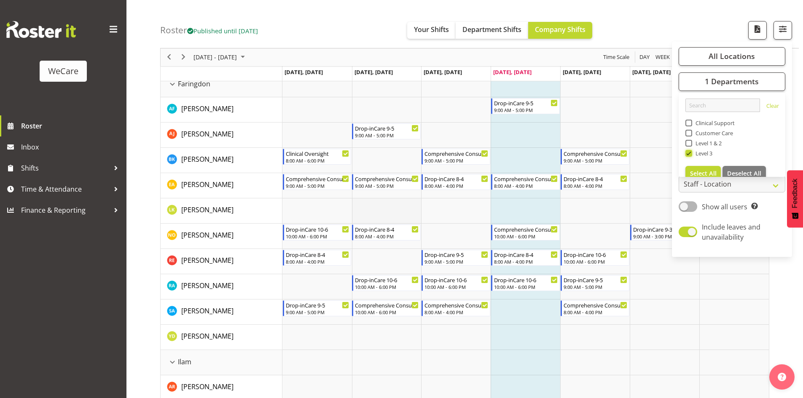
scroll to position [55, 0]
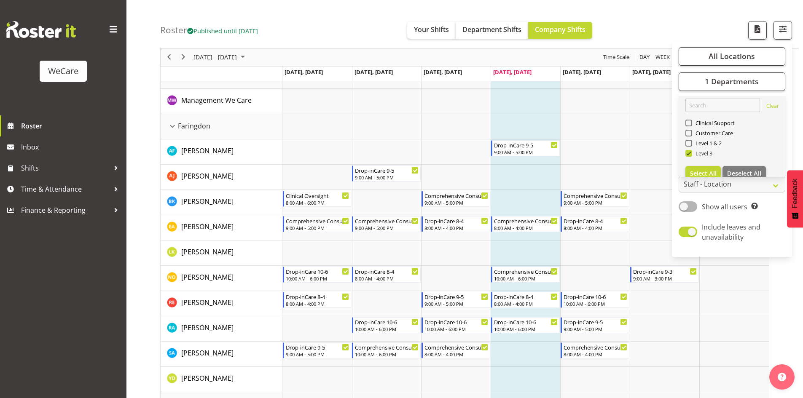
click at [689, 155] on span at bounding box center [689, 153] width 7 height 7
click at [689, 155] on input "Level 3" at bounding box center [688, 153] width 5 height 5
checkbox input "false"
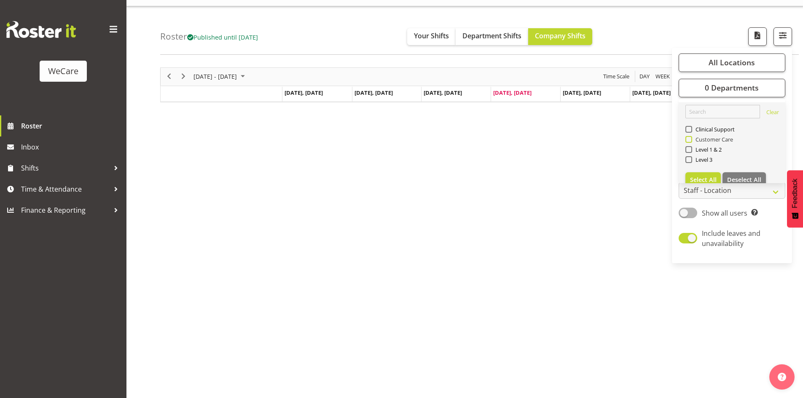
click at [690, 140] on span at bounding box center [689, 139] width 7 height 7
click at [690, 140] on input "Customer Care" at bounding box center [688, 139] width 5 height 5
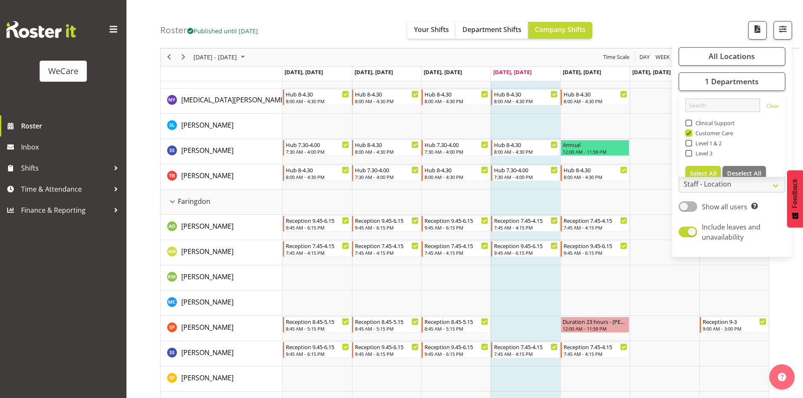
scroll to position [269, 0]
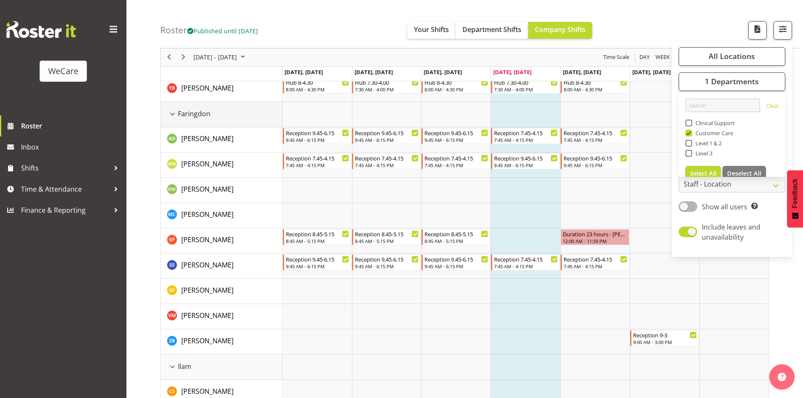
click at [170, 116] on div "Faringdon resource" at bounding box center [172, 114] width 11 height 11
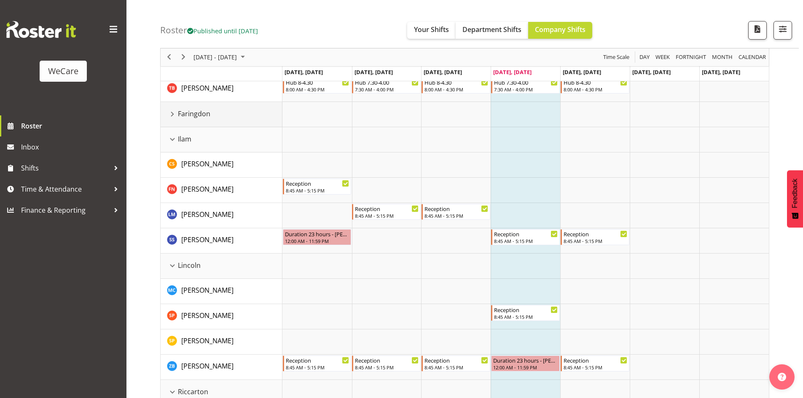
click at [172, 115] on div "Faringdon resource" at bounding box center [172, 114] width 11 height 11
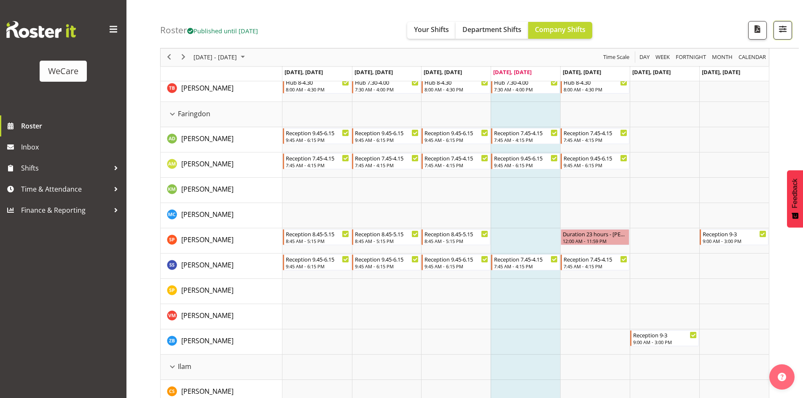
click at [777, 33] on button "button" at bounding box center [783, 30] width 19 height 19
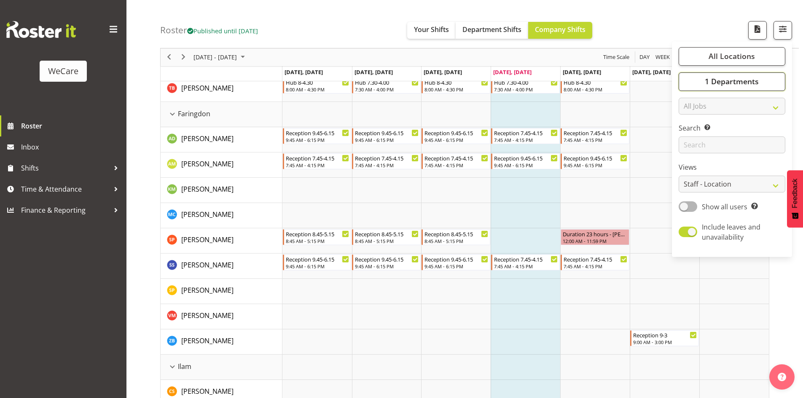
click at [722, 89] on button "1 Departments" at bounding box center [732, 82] width 107 height 19
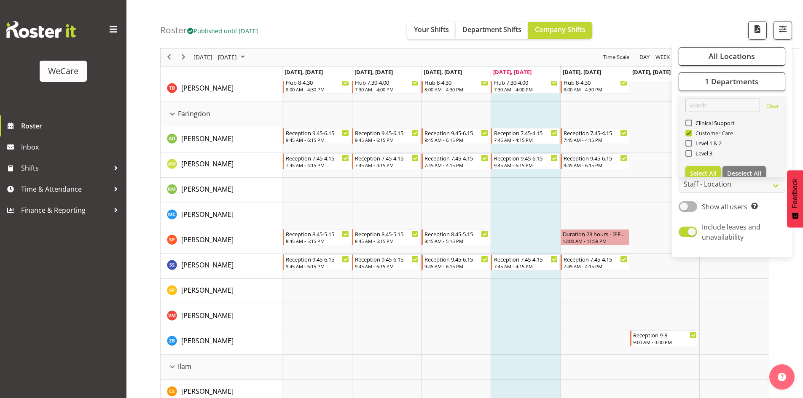
click at [691, 133] on span at bounding box center [689, 133] width 7 height 7
click at [691, 133] on input "Customer Care" at bounding box center [688, 133] width 5 height 5
checkbox input "false"
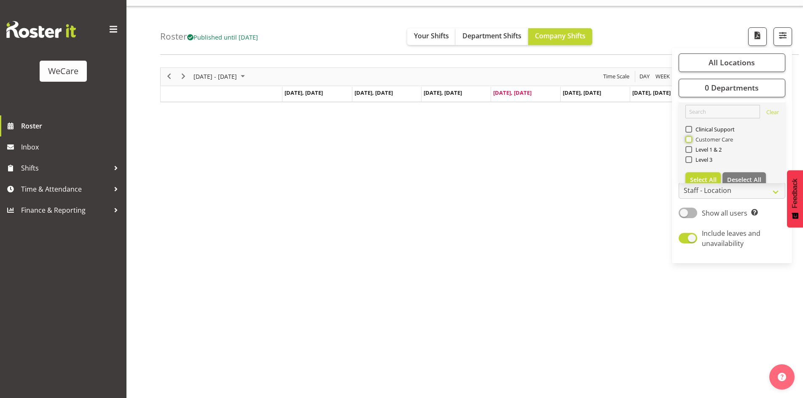
scroll to position [0, 0]
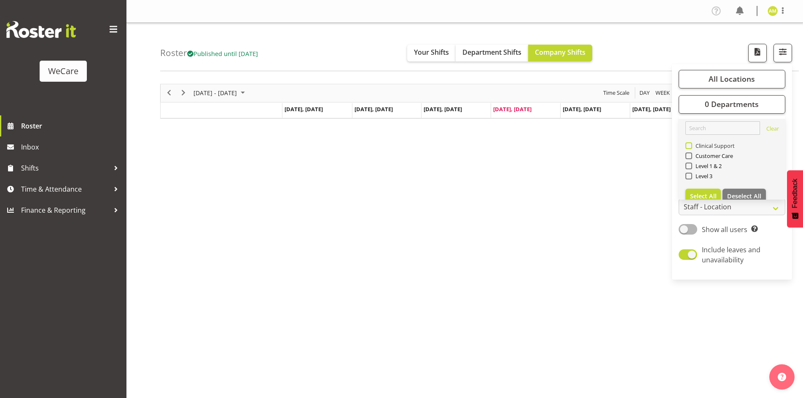
click at [687, 145] on span at bounding box center [689, 146] width 7 height 7
click at [687, 145] on input "Clinical Support" at bounding box center [688, 145] width 5 height 5
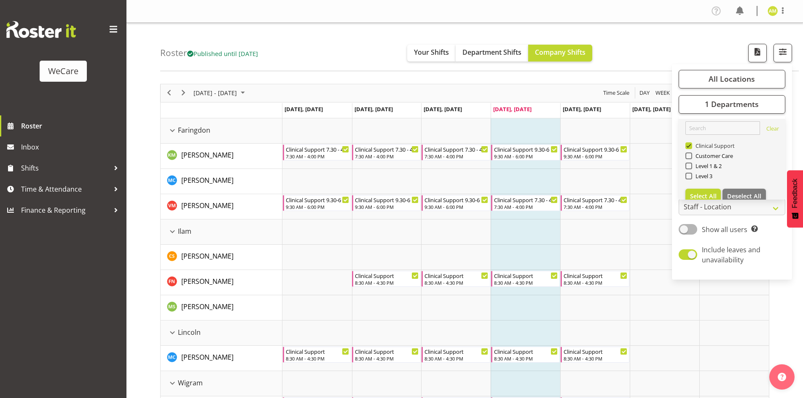
click at [687, 145] on span at bounding box center [689, 146] width 7 height 7
click at [687, 145] on input "Clinical Support" at bounding box center [688, 145] width 5 height 5
checkbox input "false"
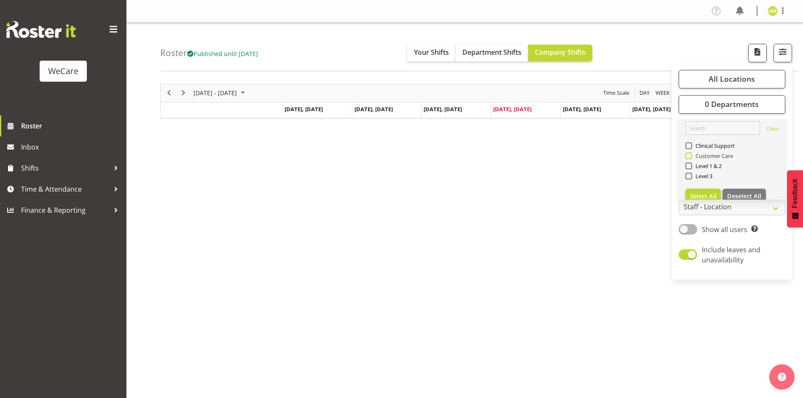
click at [689, 155] on span at bounding box center [689, 156] width 7 height 7
click at [689, 155] on input "Customer Care" at bounding box center [688, 155] width 5 height 5
checkbox input "true"
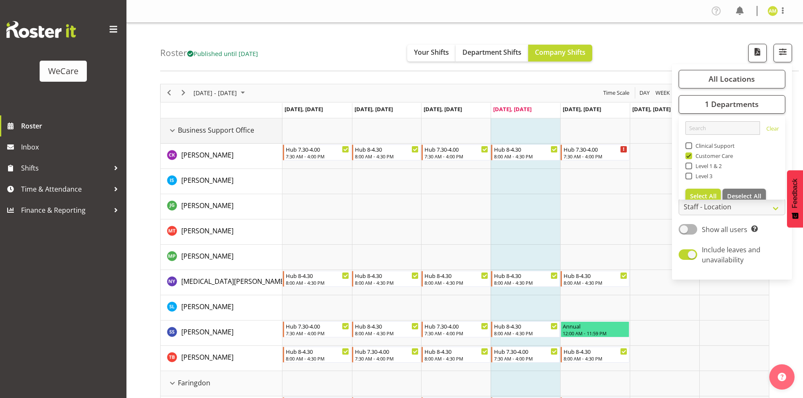
click at [169, 131] on div "Business Support Office resource" at bounding box center [172, 130] width 11 height 11
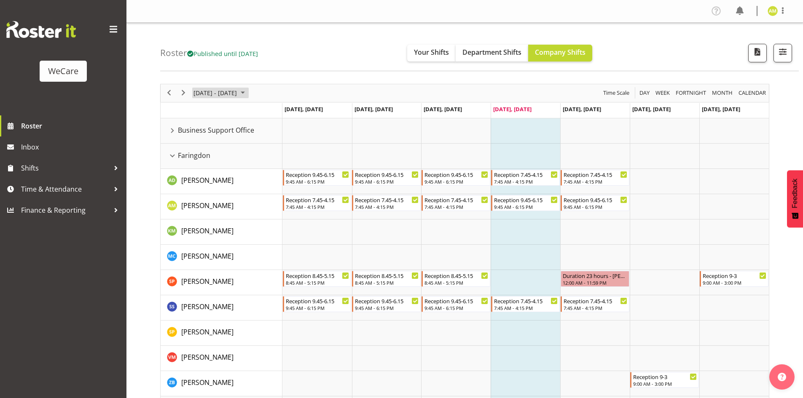
click at [226, 93] on span "[DATE] - [DATE]" at bounding box center [215, 93] width 45 height 11
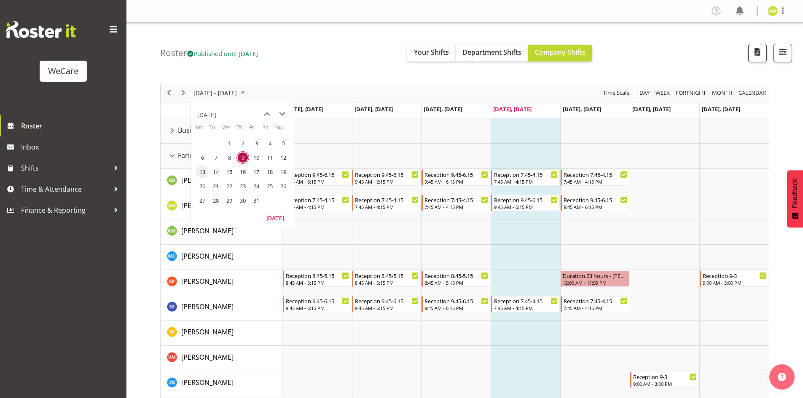
click at [204, 172] on span "13" at bounding box center [202, 172] width 13 height 13
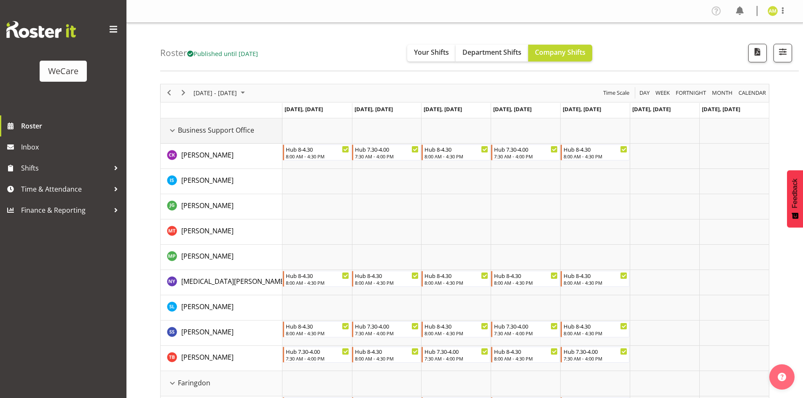
click at [174, 133] on div "Business Support Office resource" at bounding box center [172, 130] width 11 height 11
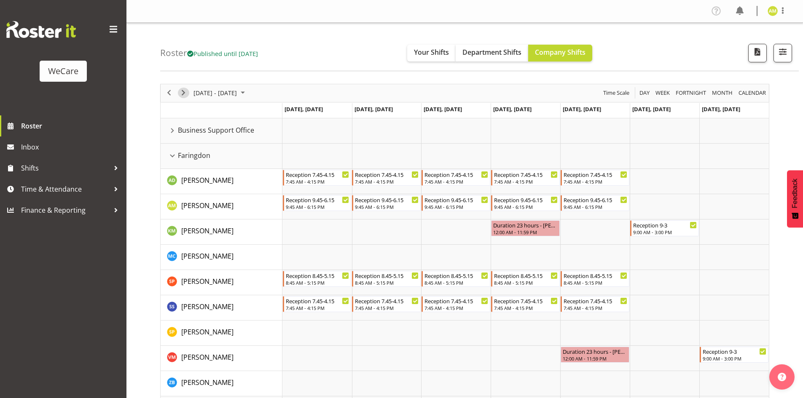
click at [181, 97] on span "Next" at bounding box center [183, 93] width 10 height 11
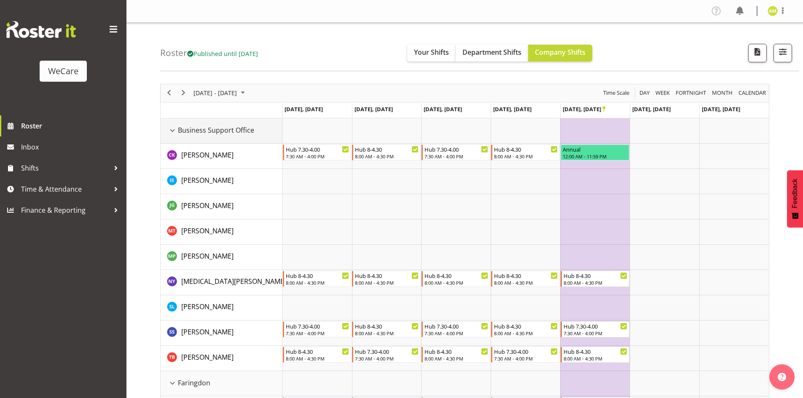
click at [172, 131] on div "Business Support Office resource" at bounding box center [172, 130] width 11 height 11
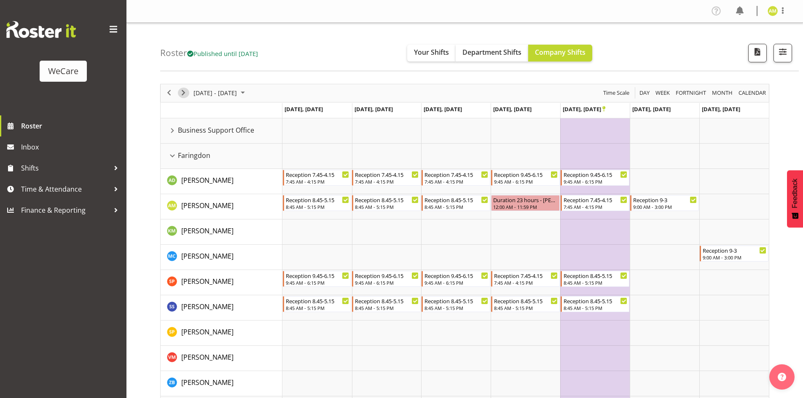
click at [185, 98] on div "next period" at bounding box center [183, 93] width 14 height 18
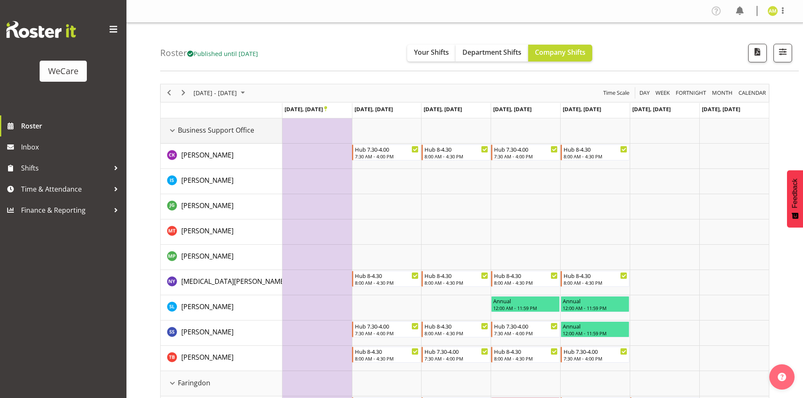
click at [173, 131] on div "Business Support Office resource" at bounding box center [172, 130] width 11 height 11
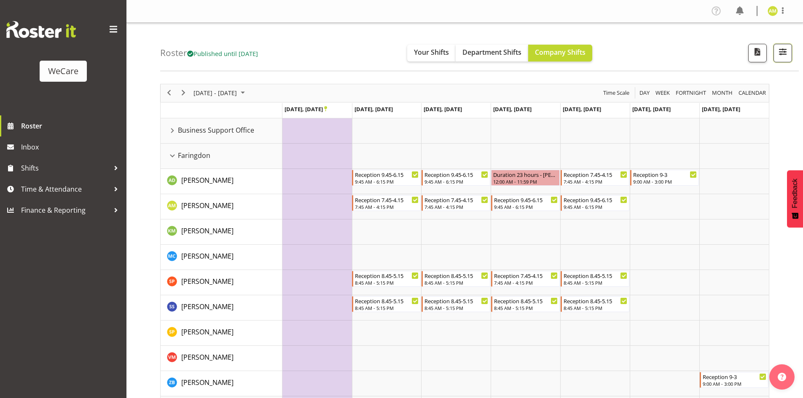
click at [777, 54] on span "button" at bounding box center [782, 51] width 11 height 11
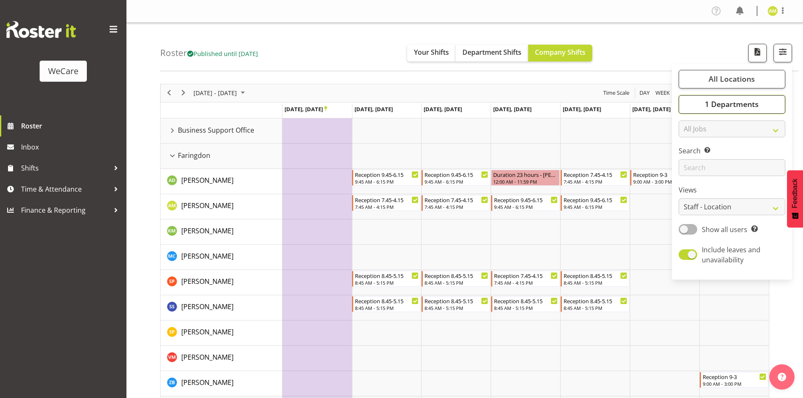
click at [726, 100] on span "1 Departments" at bounding box center [732, 104] width 54 height 10
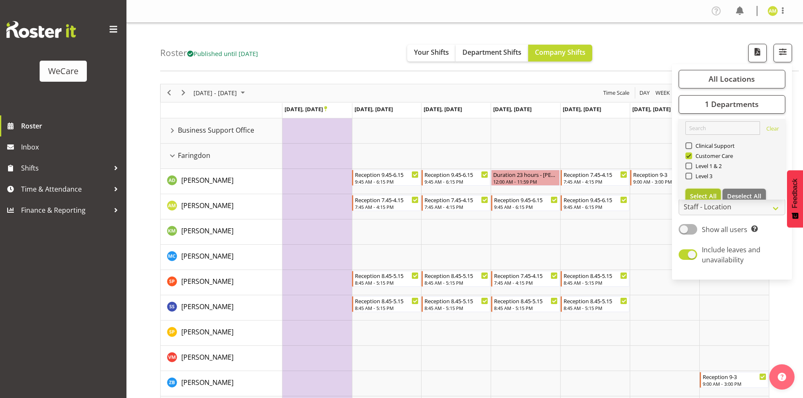
click at [701, 196] on span "Select All" at bounding box center [703, 196] width 27 height 8
checkbox input "true"
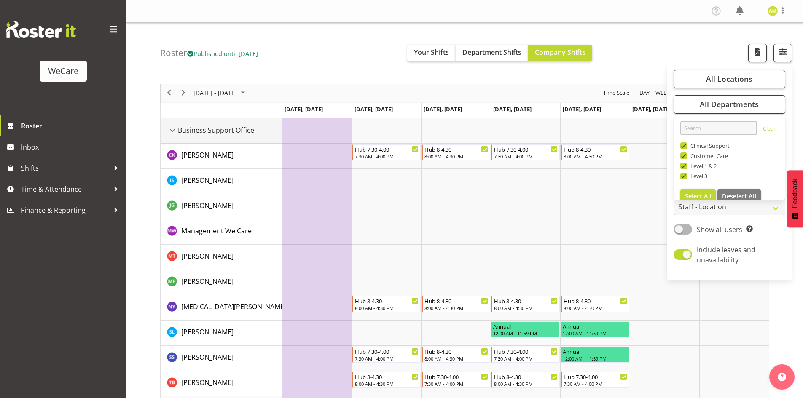
click at [172, 130] on div "Business Support Office resource" at bounding box center [172, 130] width 11 height 11
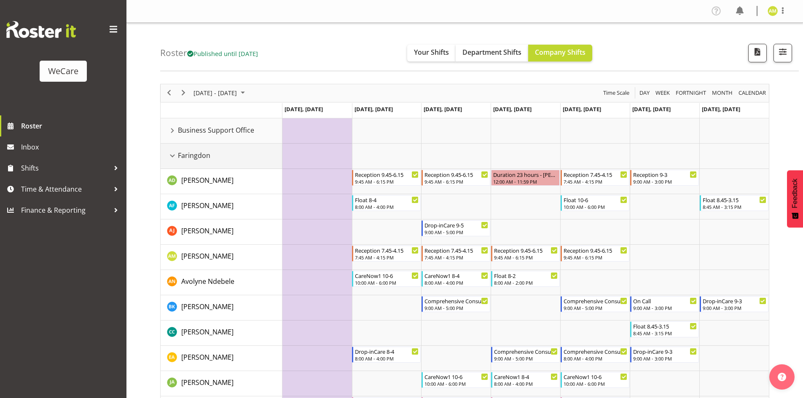
click at [173, 153] on div "Faringdon resource" at bounding box center [172, 156] width 11 height 11
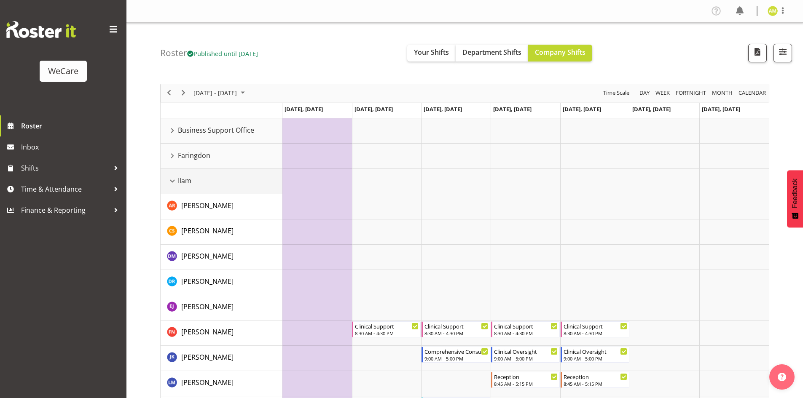
click at [171, 179] on div "Ilam resource" at bounding box center [172, 181] width 11 height 11
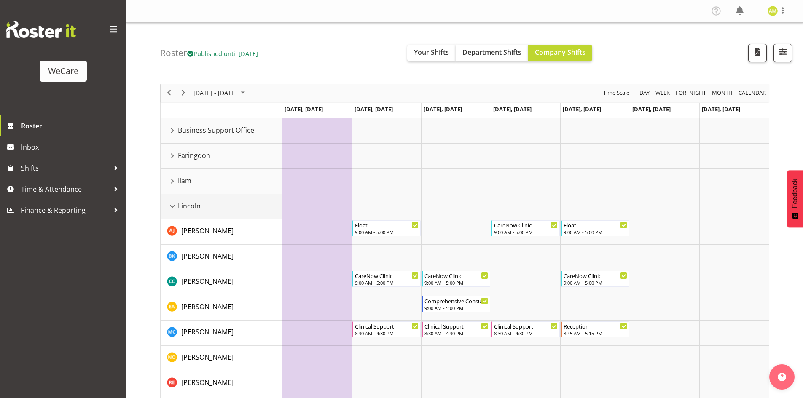
click at [173, 204] on div "Lincoln resource" at bounding box center [172, 206] width 11 height 11
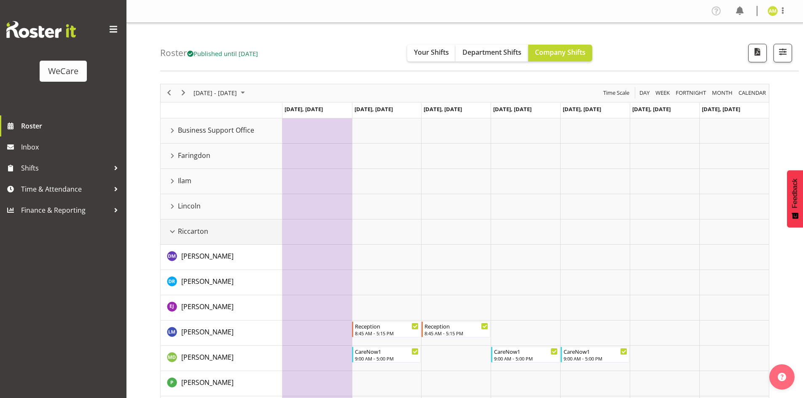
click at [174, 229] on div "Riccarton resource" at bounding box center [172, 231] width 11 height 11
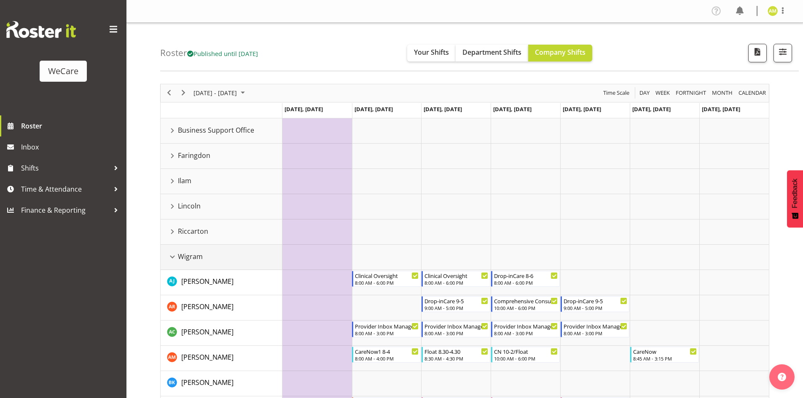
click at [176, 256] on div "Wigram resource" at bounding box center [172, 257] width 11 height 11
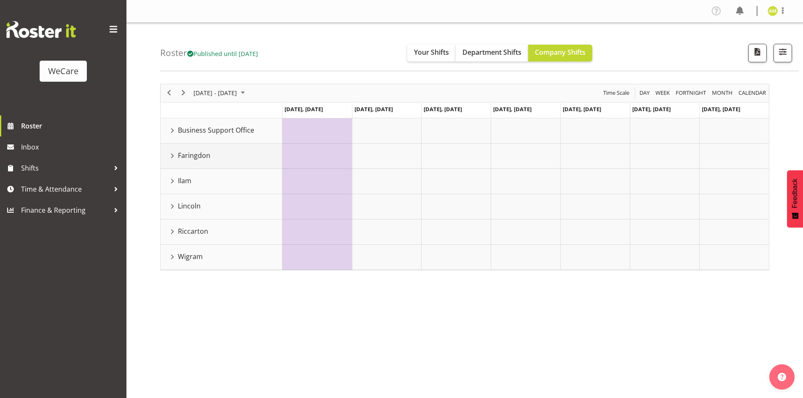
click at [174, 159] on div "Faringdon resource" at bounding box center [172, 156] width 11 height 11
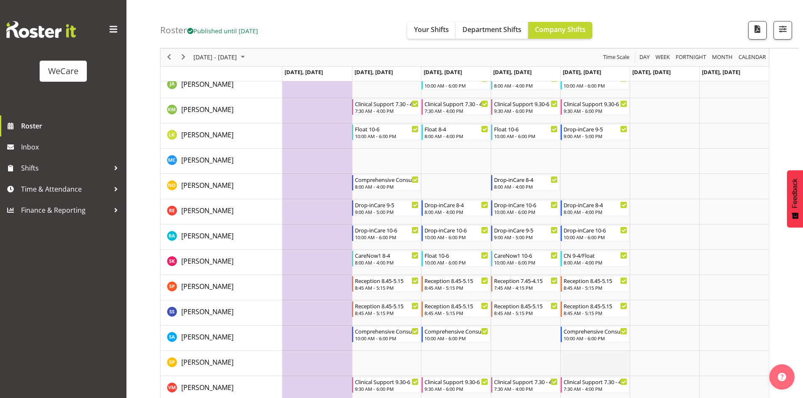
scroll to position [337, 0]
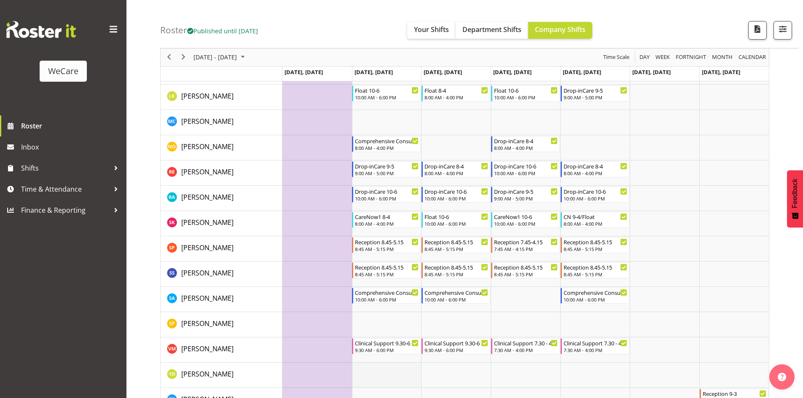
click at [413, 380] on td "Timeline Week of October 27, 2025" at bounding box center [387, 375] width 70 height 25
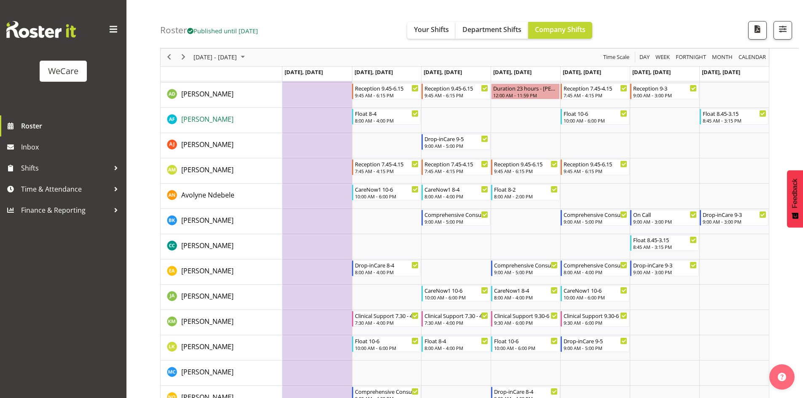
scroll to position [0, 0]
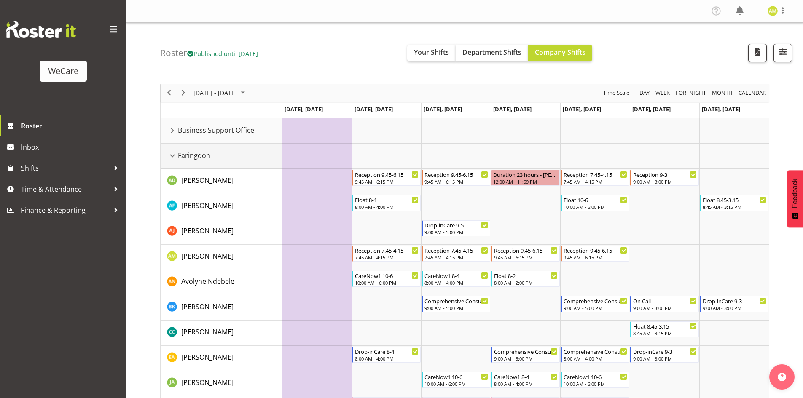
click at [174, 157] on div "Faringdon resource" at bounding box center [172, 156] width 11 height 11
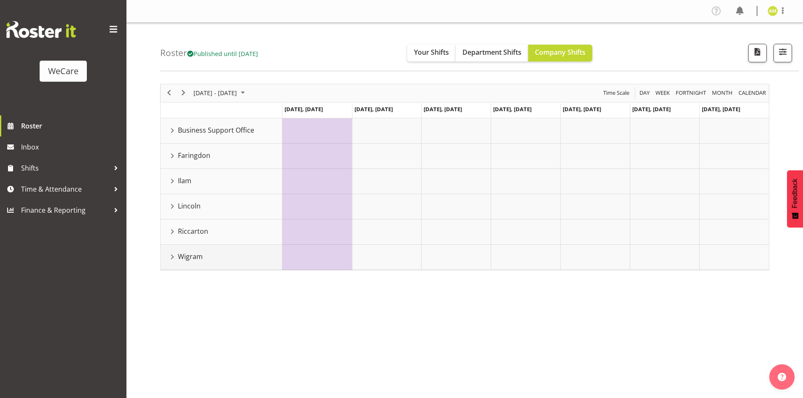
drag, startPoint x: 169, startPoint y: 260, endPoint x: 286, endPoint y: 313, distance: 128.7
click at [169, 260] on div "Wigram resource" at bounding box center [172, 257] width 11 height 11
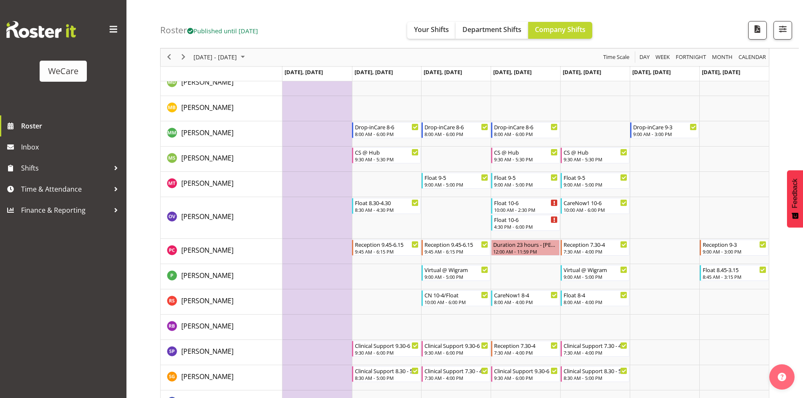
scroll to position [705, 0]
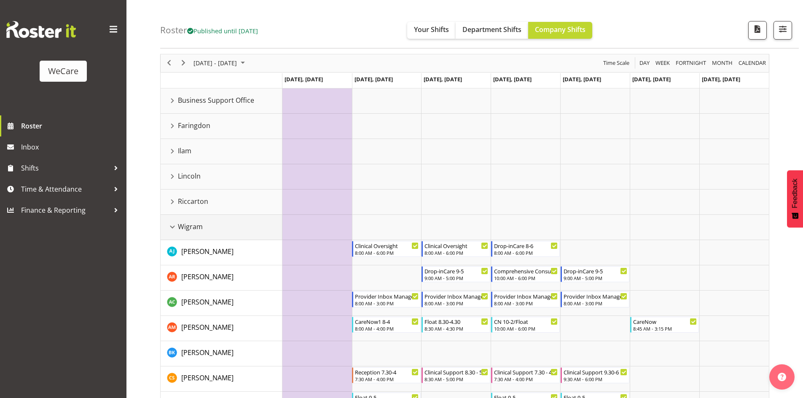
click at [172, 225] on div "Wigram resource" at bounding box center [172, 227] width 11 height 11
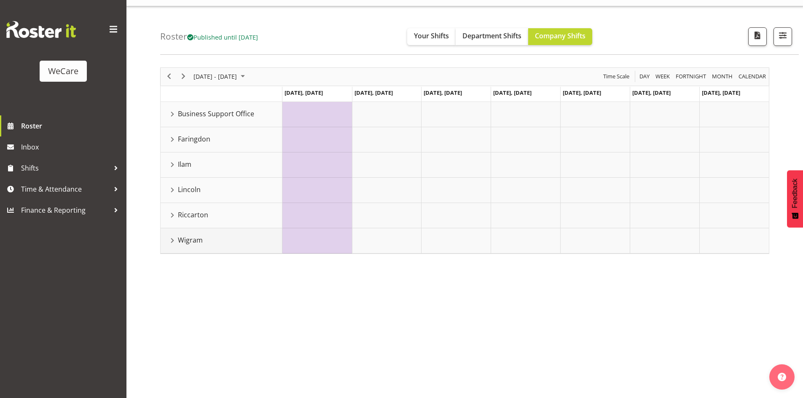
scroll to position [16, 0]
